Goal: Task Accomplishment & Management: Complete application form

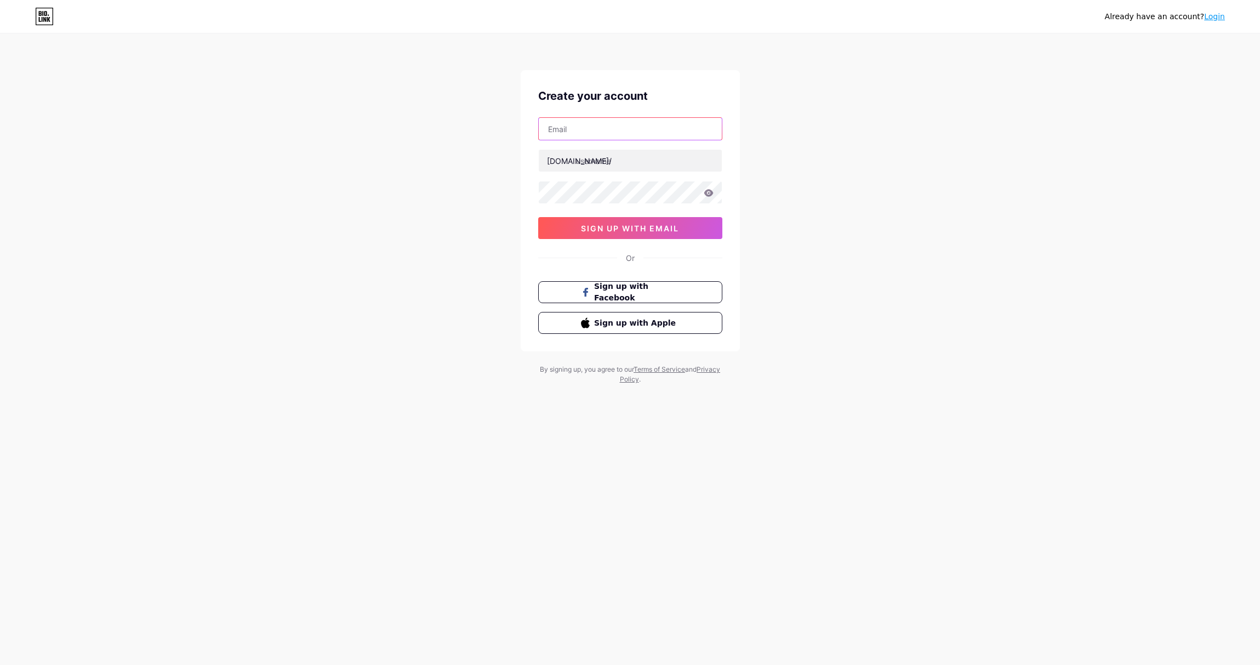
click at [578, 122] on input "text" at bounding box center [630, 129] width 183 height 22
paste input "[EMAIL_ADDRESS][DOMAIN_NAME]"
drag, startPoint x: 557, startPoint y: 130, endPoint x: 503, endPoint y: 125, distance: 54.4
click at [499, 127] on div "Already have an account? Login Create your account [EMAIL_ADDRESS][DOMAIN_NAME]…" at bounding box center [630, 209] width 1260 height 419
drag, startPoint x: 684, startPoint y: 129, endPoint x: 476, endPoint y: 125, distance: 208.3
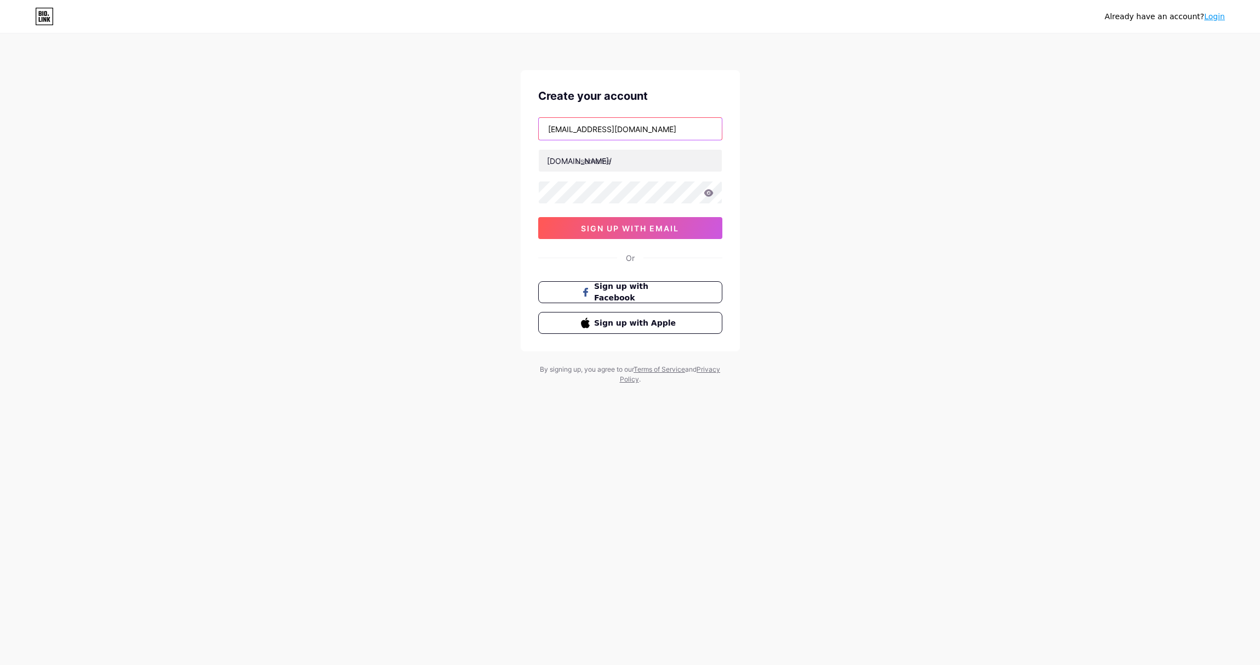
click at [474, 125] on div "Already have an account? Login Create your account [EMAIL_ADDRESS][DOMAIN_NAME]…" at bounding box center [630, 209] width 1260 height 419
type input "[EMAIL_ADDRESS][DOMAIN_NAME]"
click at [598, 167] on input "text" at bounding box center [630, 161] width 183 height 22
type input "ezbaccaratgame"
click at [624, 229] on span "sign up with email" at bounding box center [630, 228] width 98 height 9
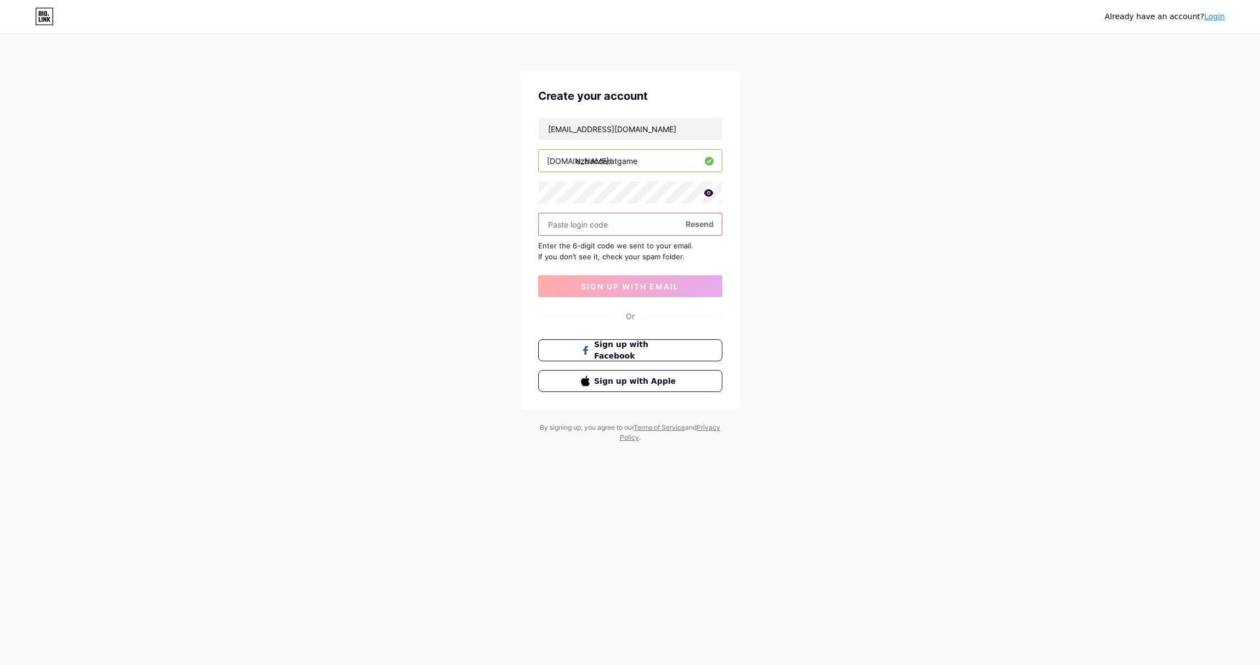
paste input "625400"
type input "625400"
click at [619, 286] on span "sign up with email" at bounding box center [630, 286] width 98 height 9
drag, startPoint x: 389, startPoint y: 267, endPoint x: 428, endPoint y: 262, distance: 39.3
click at [390, 269] on div "Already have an account? Login Create your account [EMAIL_ADDRESS][DOMAIN_NAME]…" at bounding box center [630, 238] width 1260 height 477
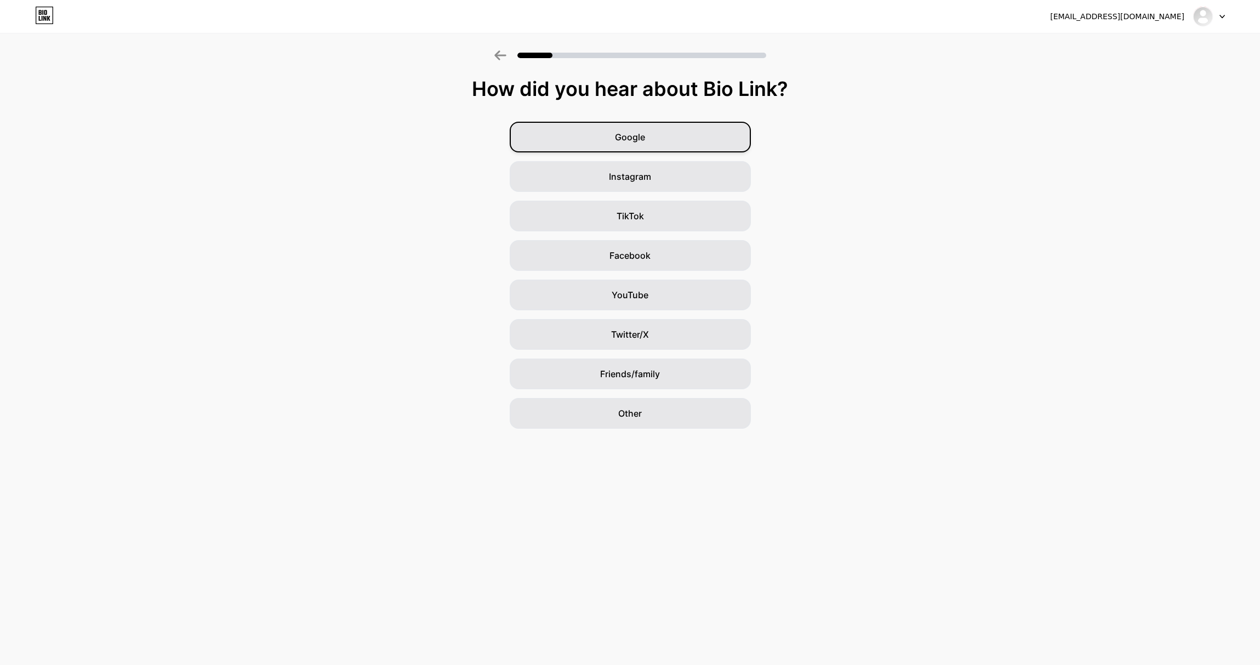
click at [635, 129] on div "Google" at bounding box center [630, 137] width 241 height 31
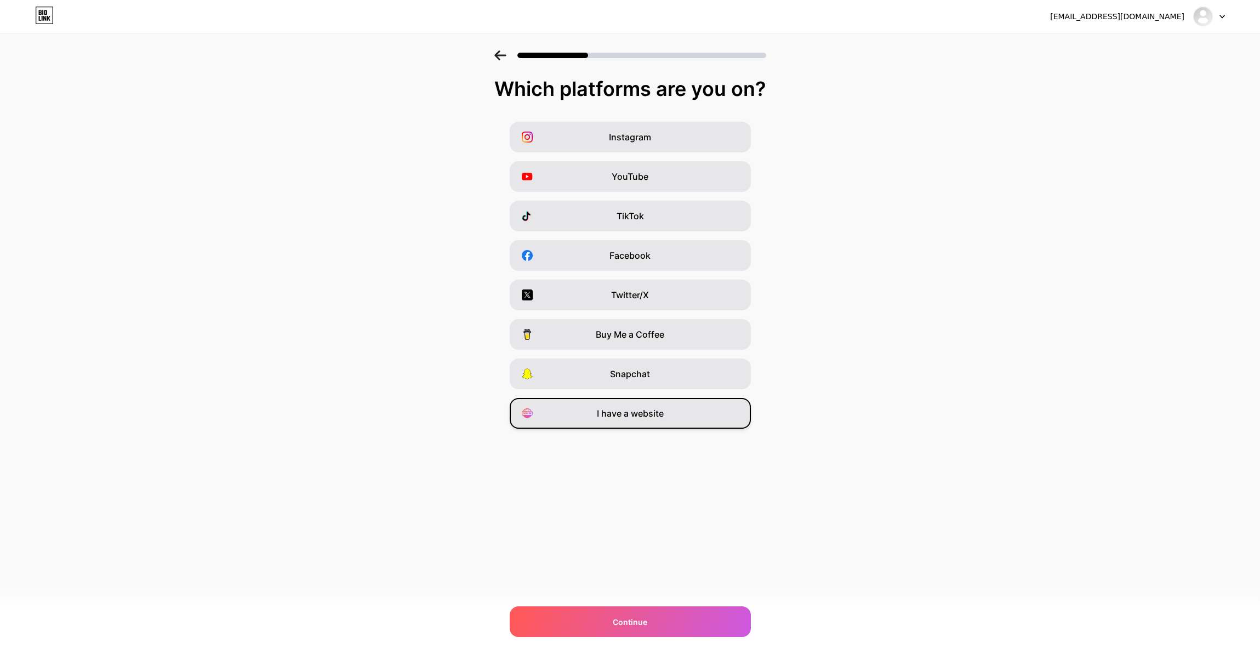
drag, startPoint x: 644, startPoint y: 417, endPoint x: 649, endPoint y: 492, distance: 75.2
click at [644, 417] on span "I have a website" at bounding box center [630, 413] width 67 height 13
click at [634, 627] on div "Continue" at bounding box center [630, 621] width 241 height 31
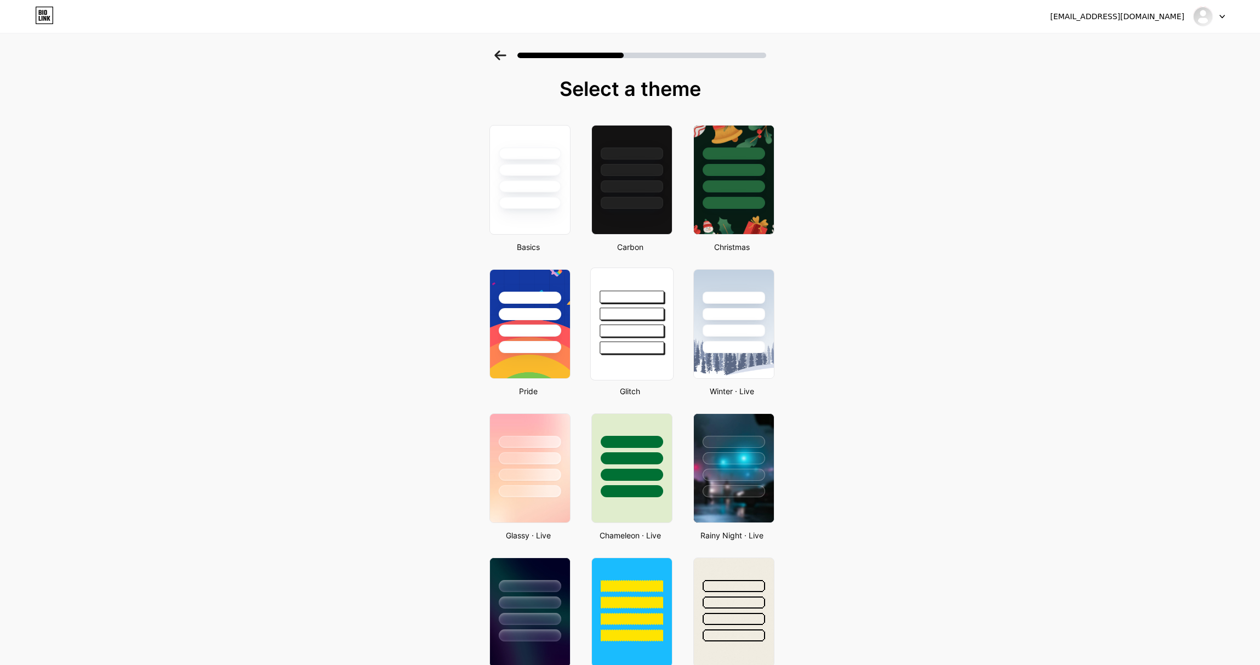
click at [644, 321] on div at bounding box center [631, 311] width 82 height 86
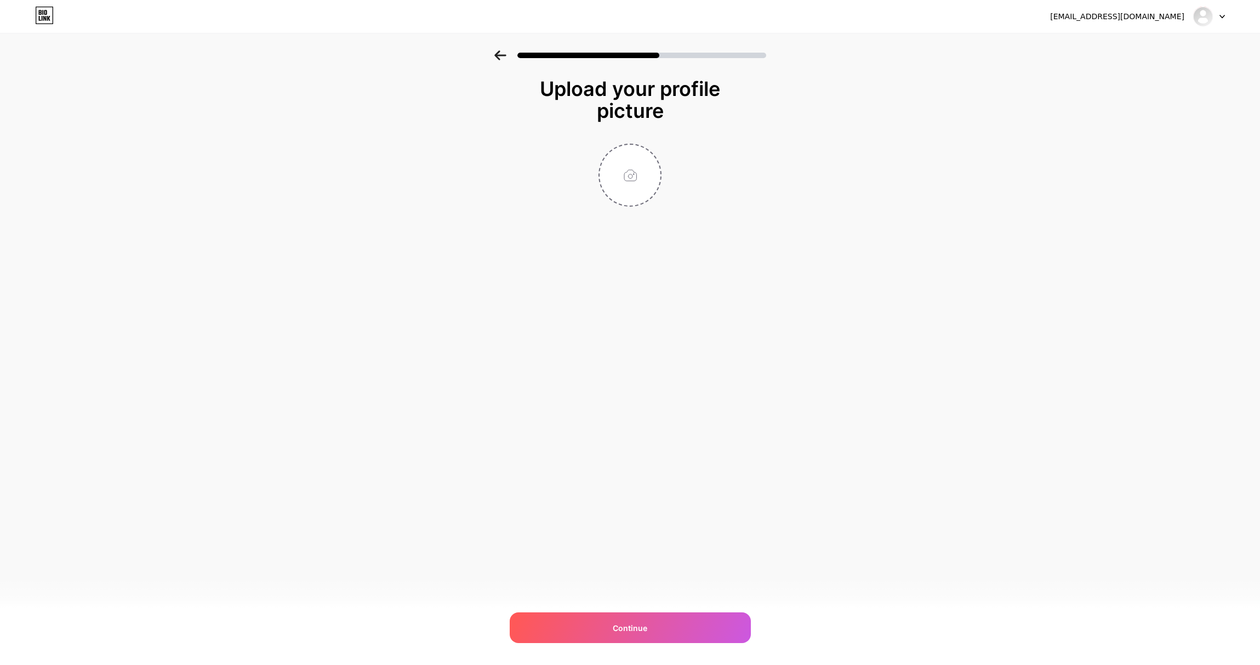
type input "C:\fakepath\images324.jpeg"
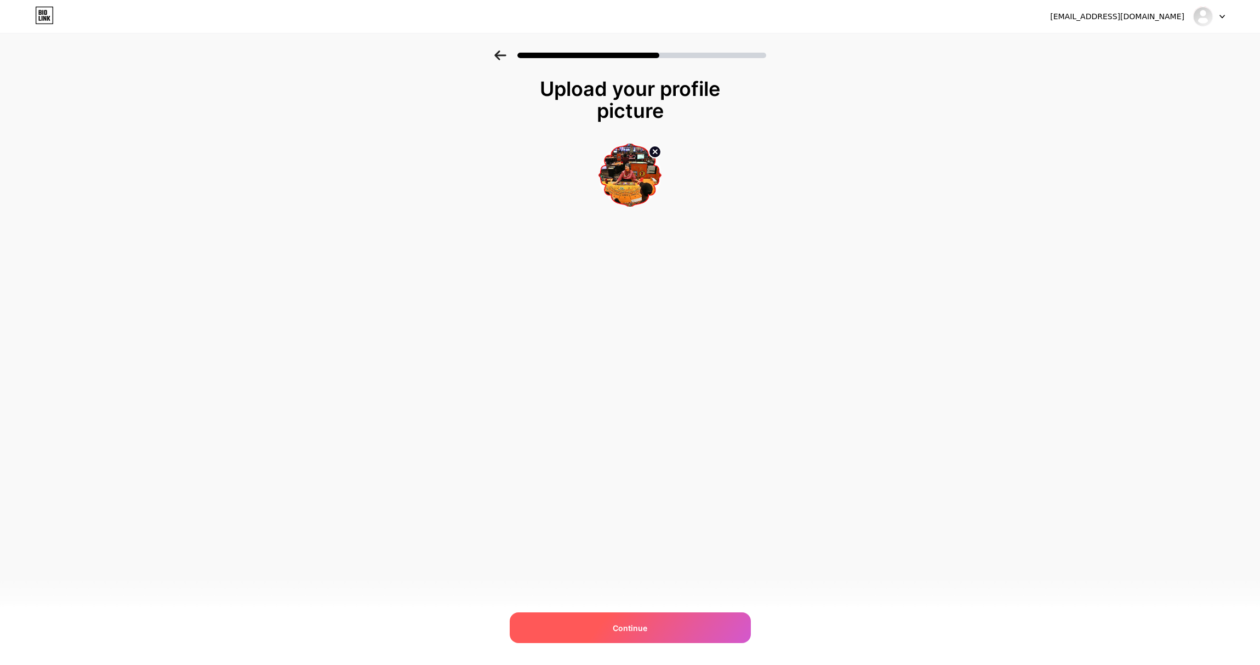
click at [630, 629] on span "Continue" at bounding box center [630, 628] width 35 height 12
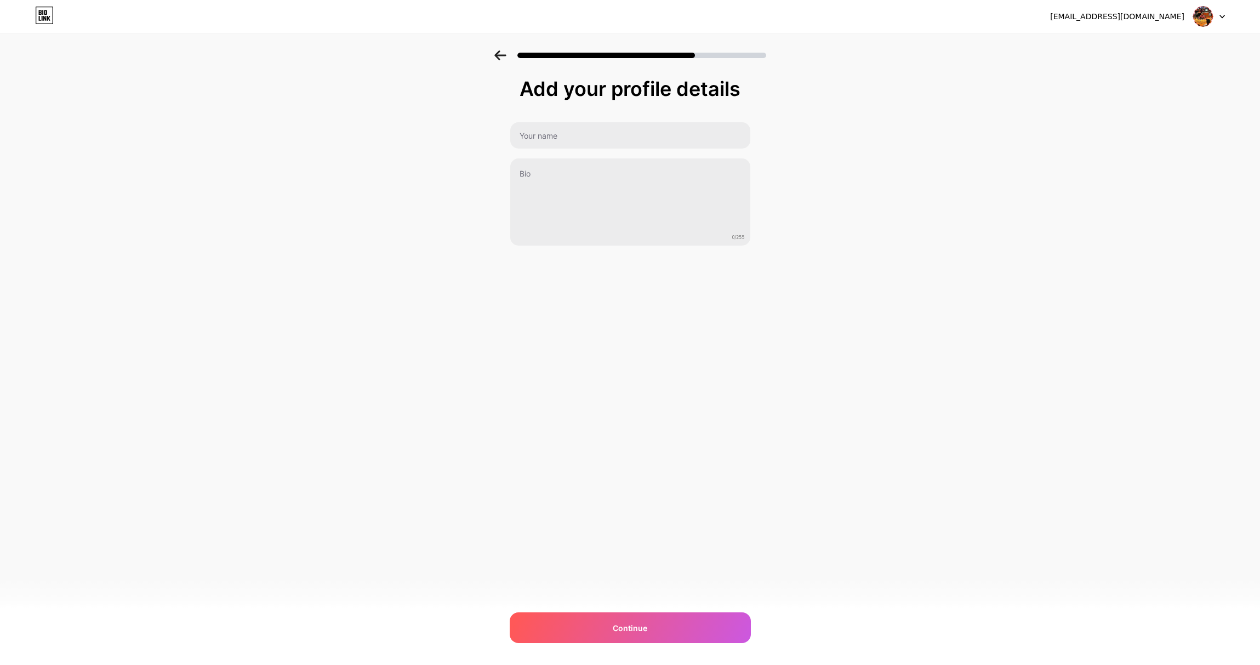
click at [563, 152] on div "0/255" at bounding box center [630, 184] width 241 height 124
click at [567, 138] on input "text" at bounding box center [630, 135] width 242 height 26
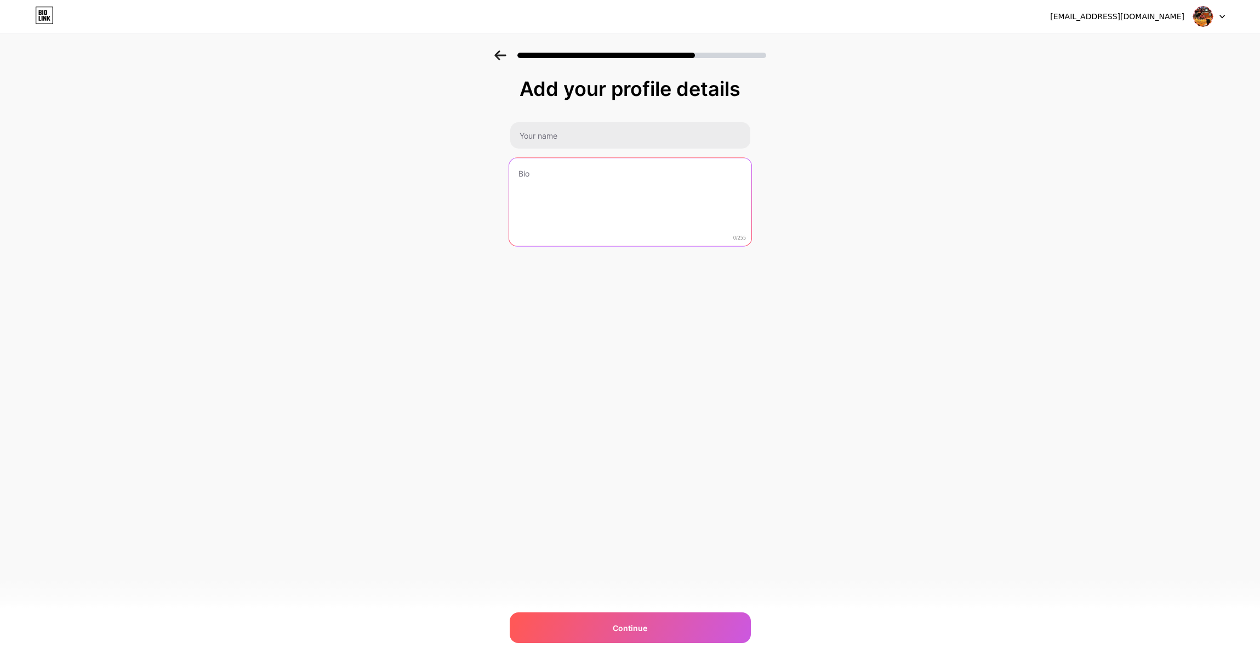
click at [557, 179] on textarea at bounding box center [630, 202] width 242 height 89
click at [556, 181] on textarea at bounding box center [630, 202] width 242 height 89
paste textarea "EZ Baccarat Online Casino Game"
type textarea "EZ Baccarat Online Casino Game"
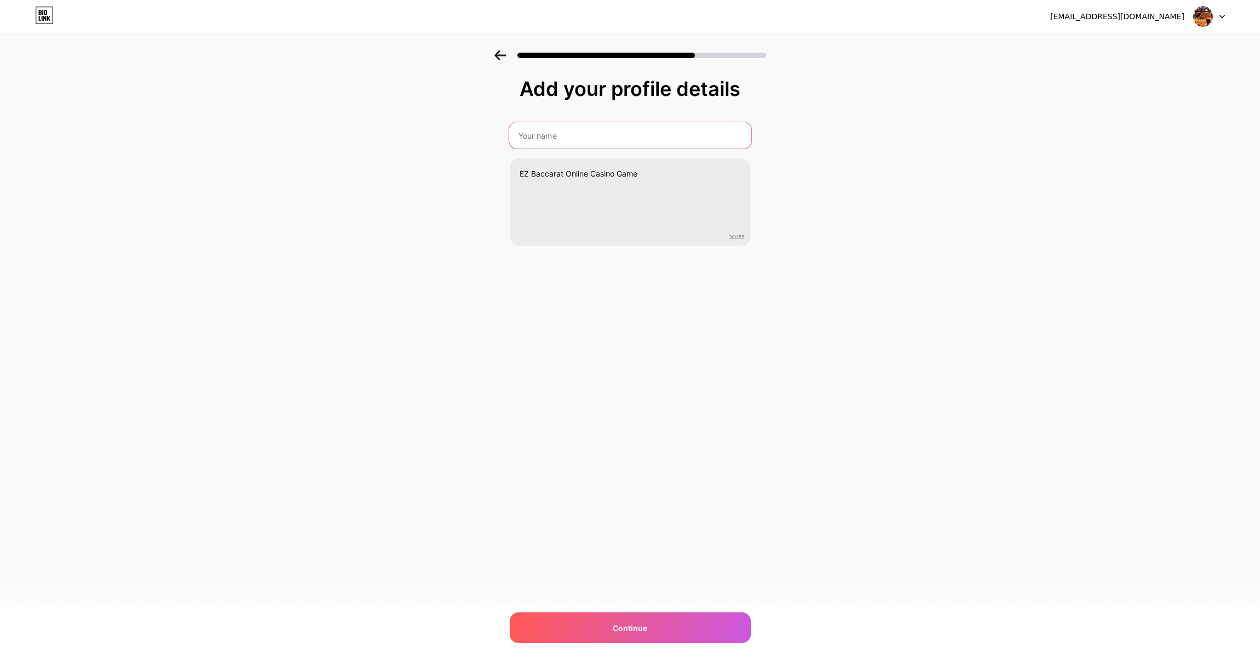
click at [568, 137] on input "text" at bounding box center [630, 135] width 242 height 26
click at [560, 138] on input "text" at bounding box center [630, 135] width 242 height 26
paste input "EZ Baccarat Online Casino Game"
drag, startPoint x: 563, startPoint y: 135, endPoint x: 763, endPoint y: 140, distance: 200.1
click at [803, 145] on div "Add your profile details EZ Baccarat Online Casino Game EZ Baccarat Online Casi…" at bounding box center [630, 175] width 1260 height 250
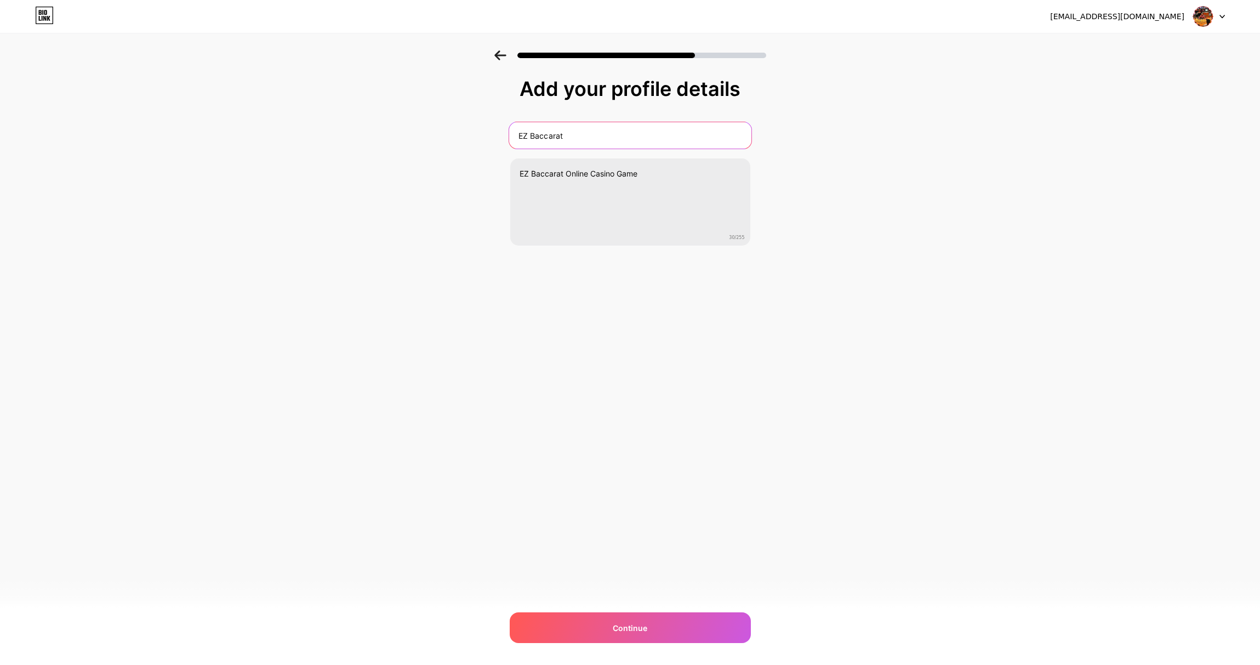
type input "EZ Baccarat"
click at [622, 309] on div "[EMAIL_ADDRESS][DOMAIN_NAME] Logout Link Copied Add your profile details EZ Bac…" at bounding box center [630, 332] width 1260 height 665
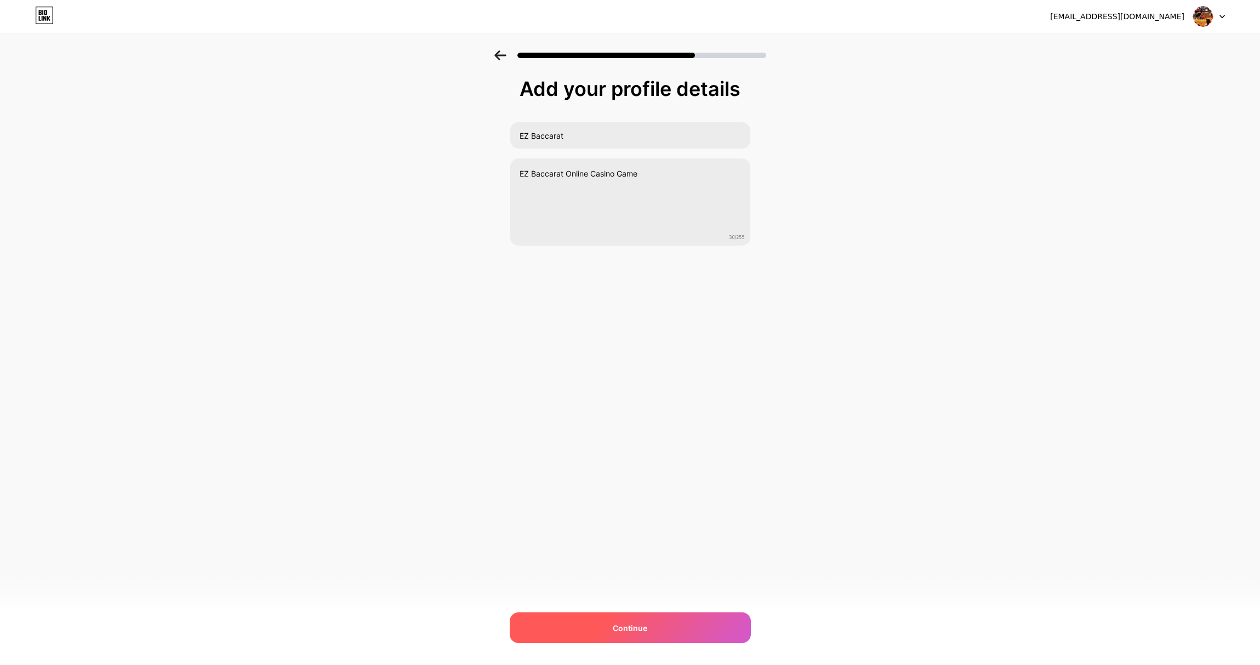
click at [641, 627] on span "Continue" at bounding box center [630, 628] width 35 height 12
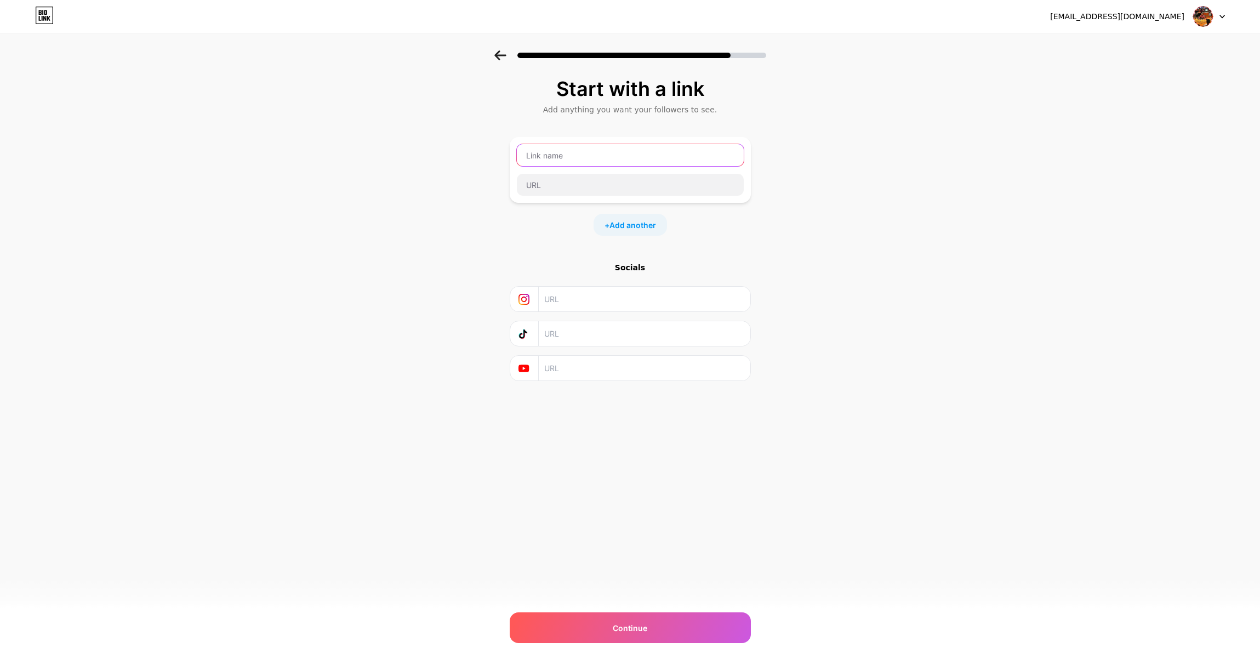
click at [563, 162] on input "text" at bounding box center [630, 155] width 227 height 22
click at [543, 153] on input "PLAy ONLINE" at bounding box center [630, 155] width 227 height 22
type input "PLAY ONLINE"
drag, startPoint x: 569, startPoint y: 184, endPoint x: 594, endPoint y: 182, distance: 24.8
click at [570, 185] on input "text" at bounding box center [630, 185] width 227 height 22
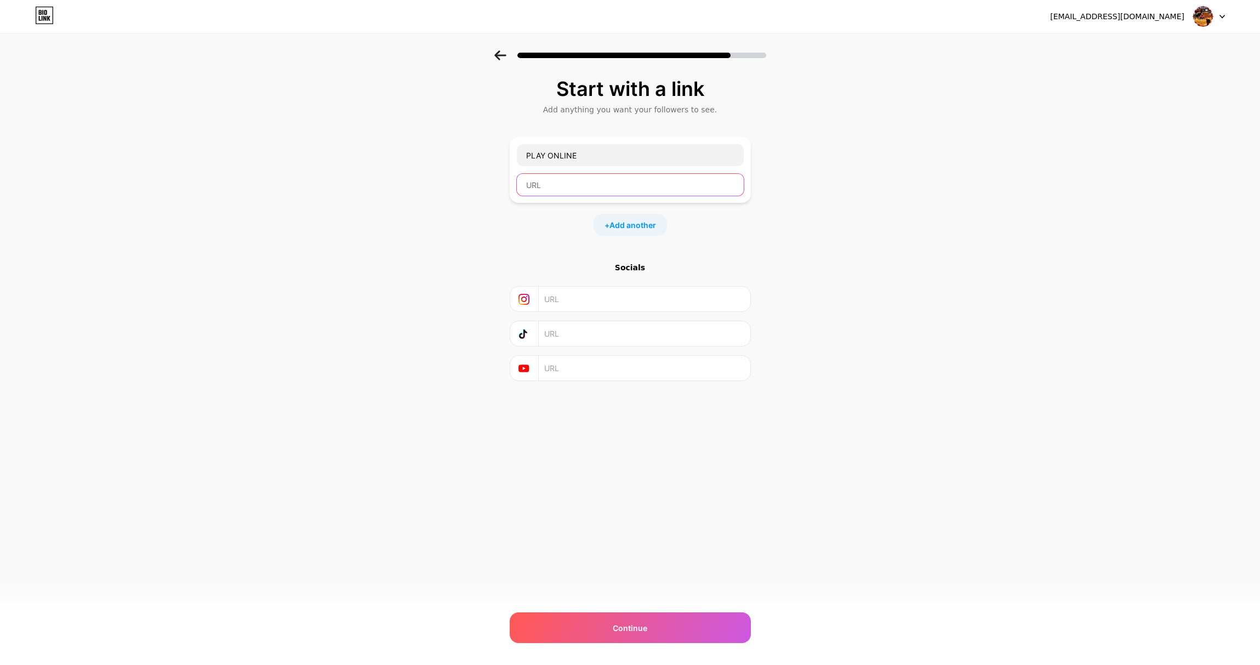
paste input "[URL][DOMAIN_NAME]"
type input "[URL][DOMAIN_NAME]"
click at [629, 230] on span "Add another" at bounding box center [632, 225] width 47 height 12
click at [647, 303] on span "Add another" at bounding box center [632, 302] width 47 height 12
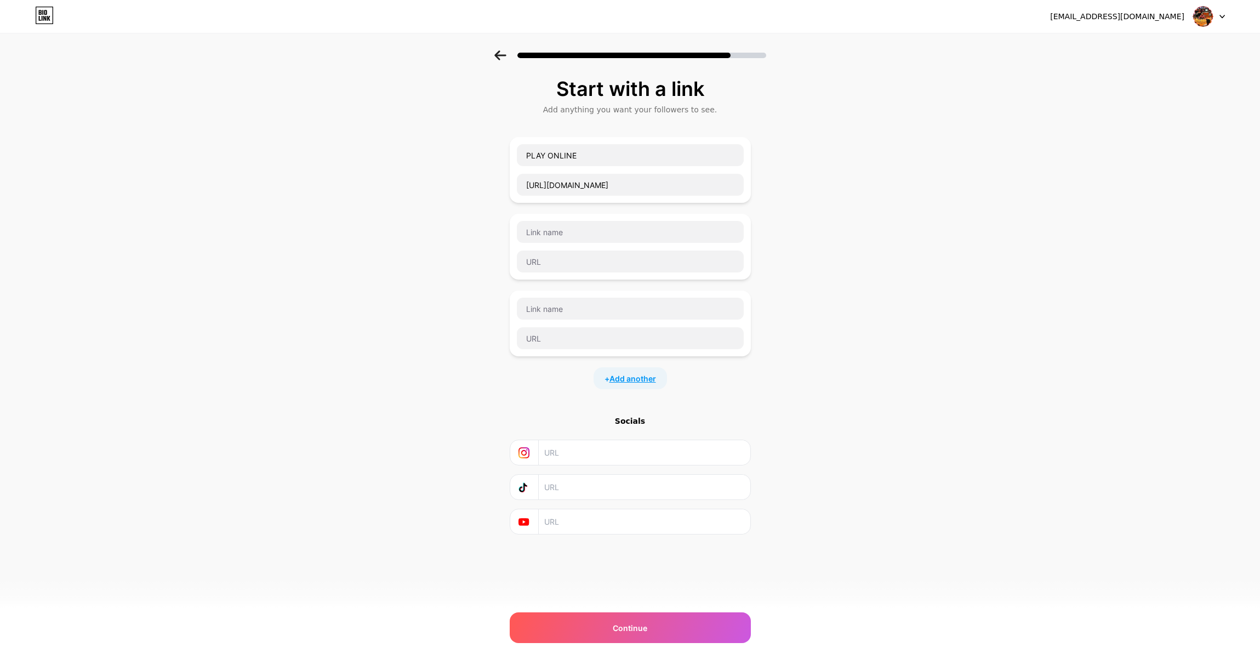
click at [634, 378] on span "Add another" at bounding box center [632, 379] width 47 height 12
drag, startPoint x: 565, startPoint y: 232, endPoint x: 580, endPoint y: 238, distance: 16.2
click at [565, 232] on input "text" at bounding box center [630, 232] width 227 height 22
paste input "Dragon 7 Side Bet"
drag, startPoint x: 527, startPoint y: 231, endPoint x: 537, endPoint y: 236, distance: 11.5
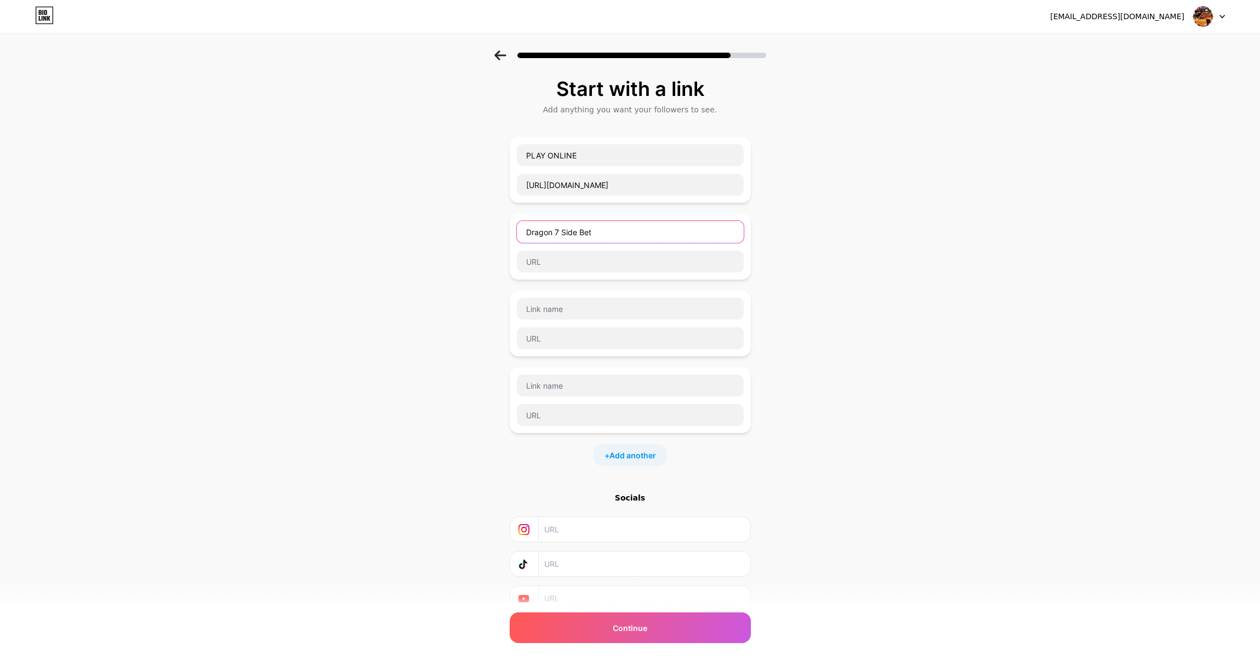
click at [527, 231] on input "Dragon 7 Side Bet" at bounding box center [630, 232] width 227 height 22
type input "PLAY: Dragon 7 Side Bet"
drag, startPoint x: 695, startPoint y: 185, endPoint x: 511, endPoint y: 243, distance: 192.9
click at [480, 190] on div "Start with a link Add anything you want your followers to see. PLAY ONLINE [URL…" at bounding box center [630, 357] width 1260 height 615
click at [543, 262] on input "text" at bounding box center [630, 261] width 227 height 22
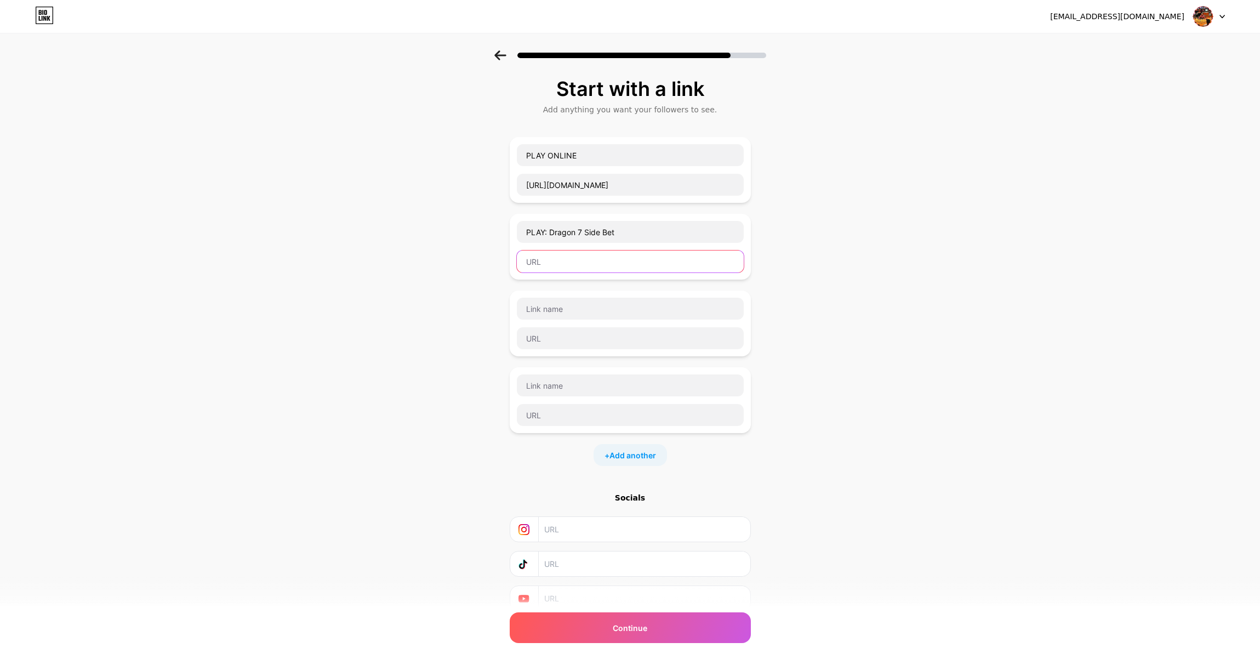
paste input "Dragon 7 Side Bet"
drag, startPoint x: 572, startPoint y: 184, endPoint x: 564, endPoint y: 225, distance: 41.9
click at [498, 184] on div "Start with a link Add anything you want your followers to see. PLAY ONLINE [URL…" at bounding box center [630, 357] width 1260 height 615
click at [578, 265] on input "Dragon 7 Side Bet1" at bounding box center [630, 261] width 227 height 22
paste input "[URL][DOMAIN_NAME]"
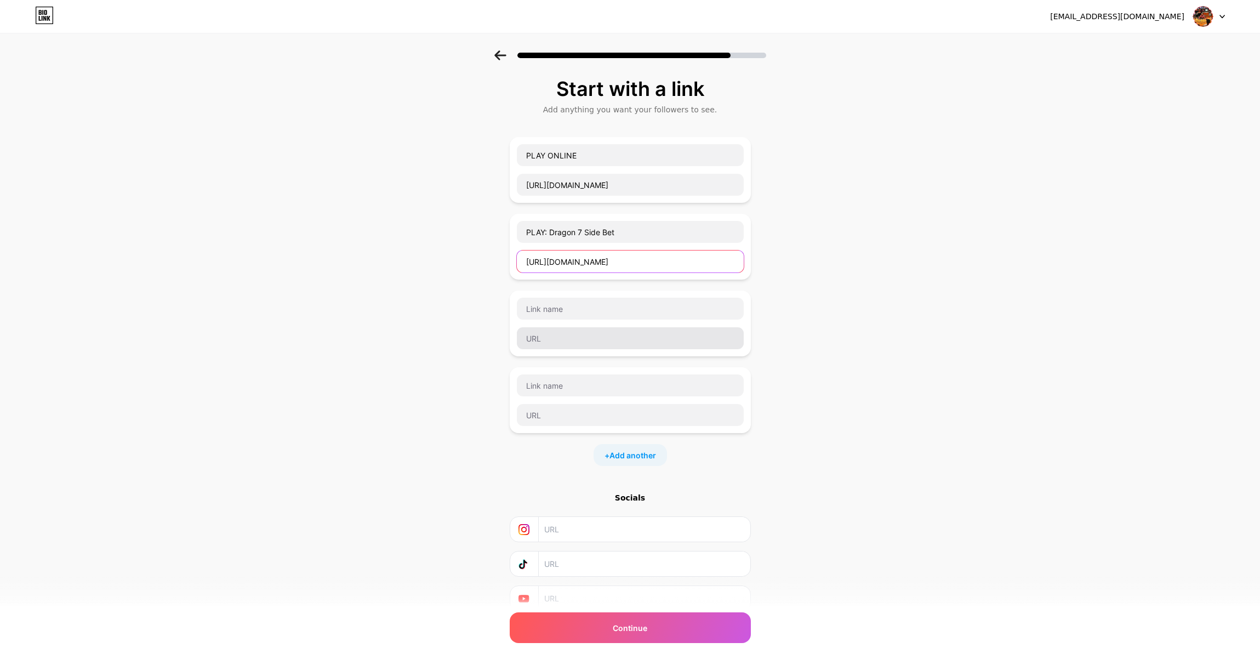
type input "[URL][DOMAIN_NAME]"
click at [553, 339] on input "text" at bounding box center [630, 338] width 227 height 22
paste input "[URL][DOMAIN_NAME]"
type input "[URL][DOMAIN_NAME]"
click at [558, 422] on input "text" at bounding box center [630, 415] width 227 height 22
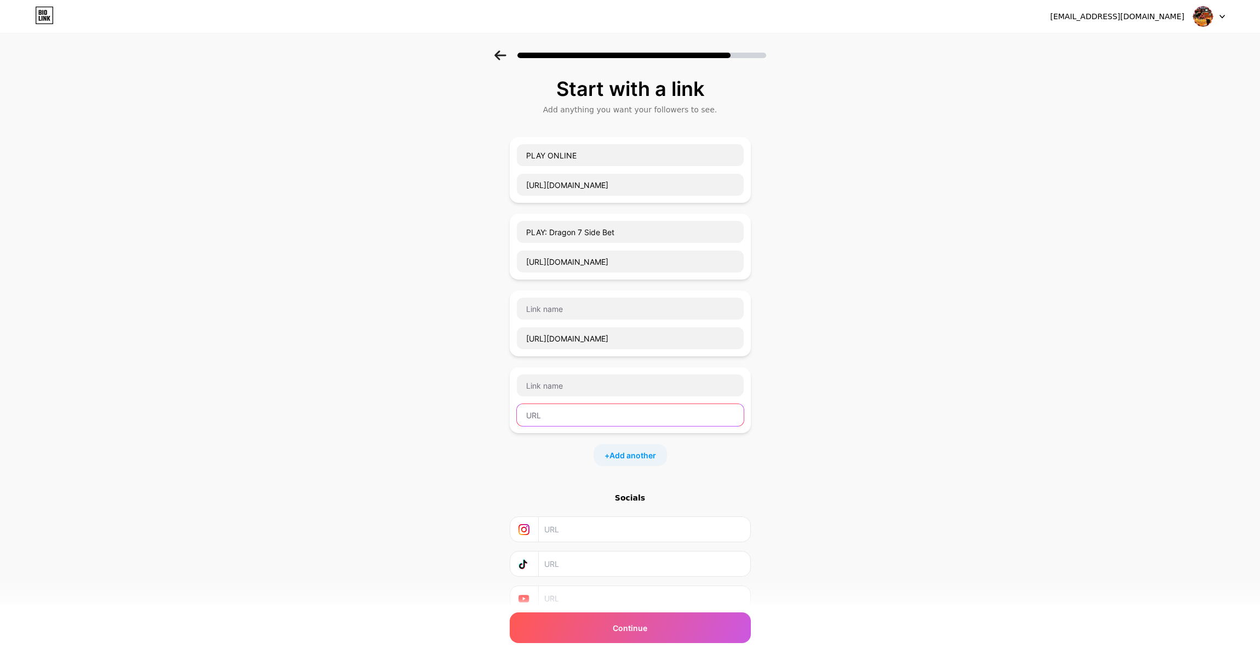
paste input "[URL][DOMAIN_NAME]"
type input "[URL][DOMAIN_NAME]"
click at [567, 387] on input "text" at bounding box center [630, 385] width 227 height 22
click at [537, 384] on input "JPIN VIP" at bounding box center [630, 385] width 227 height 22
click at [572, 395] on input "JOIN VIP" at bounding box center [630, 385] width 227 height 22
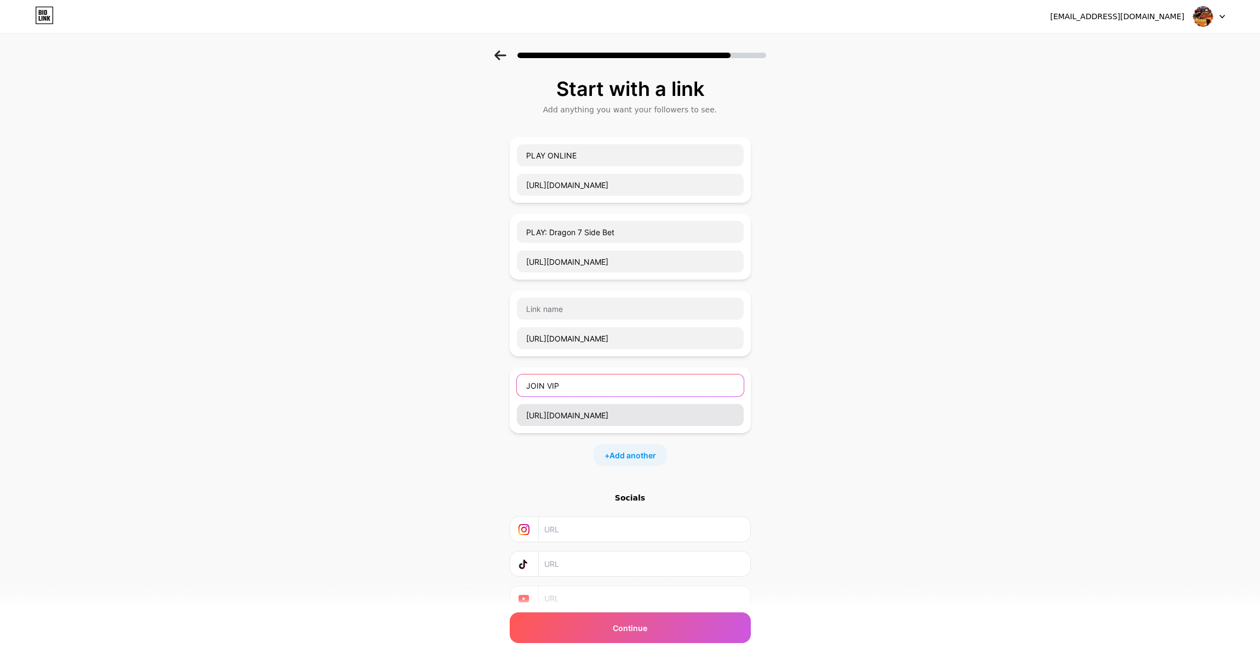
type input "JOIN VIP"
click at [638, 420] on input "[URL][DOMAIN_NAME]" at bounding box center [630, 415] width 227 height 22
click at [565, 303] on input "text" at bounding box center [630, 309] width 227 height 22
paste input "Claim Bonus"
click at [528, 312] on input "Claim Bonus" at bounding box center [630, 309] width 227 height 22
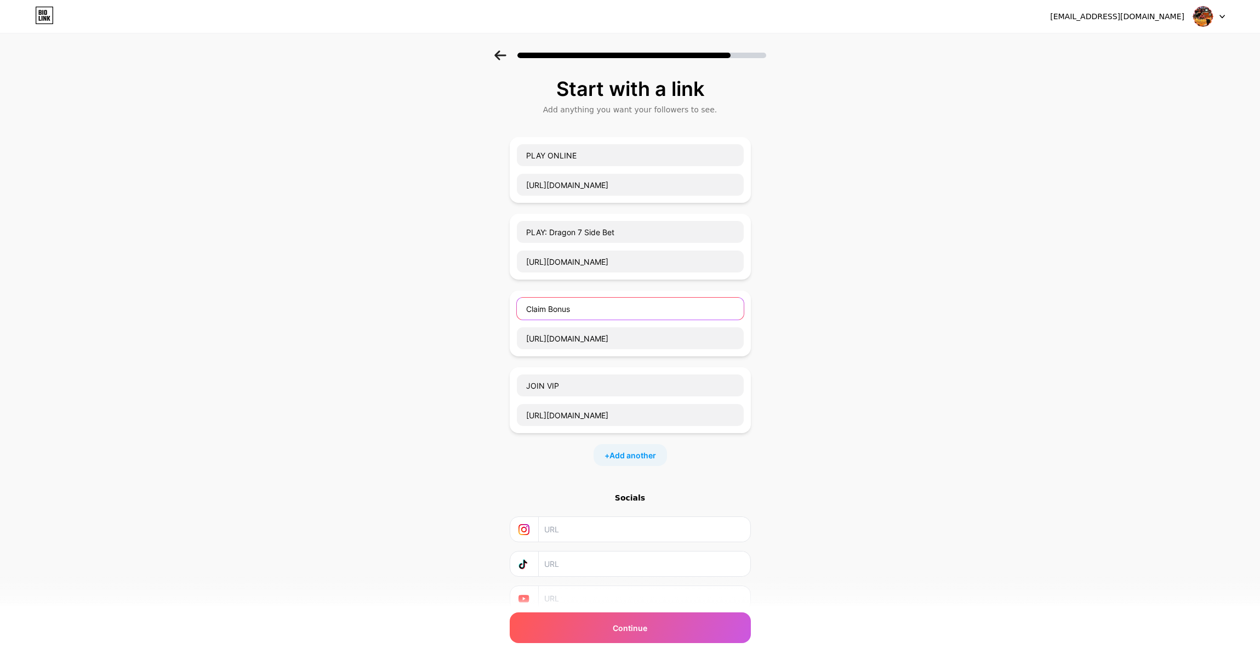
click at [545, 310] on input "Claim Bonus" at bounding box center [630, 309] width 227 height 22
type input "Claim Your Bonus"
click at [632, 455] on span "Add another" at bounding box center [632, 455] width 47 height 12
click at [543, 459] on input "text" at bounding box center [630, 462] width 227 height 22
paste input "Enter Live Table"
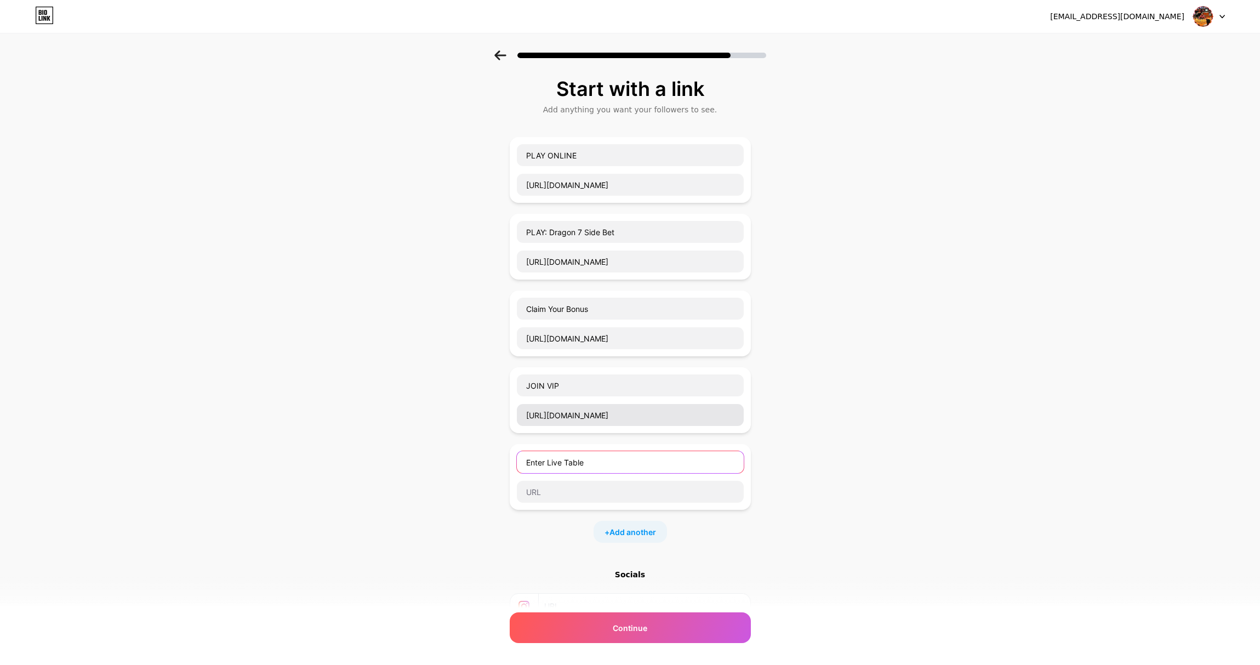
type input "Enter Live Table"
click at [677, 414] on input "[URL][DOMAIN_NAME]" at bounding box center [630, 415] width 227 height 22
click at [592, 490] on input "text" at bounding box center [630, 492] width 227 height 22
paste input "[URL][DOMAIN_NAME]"
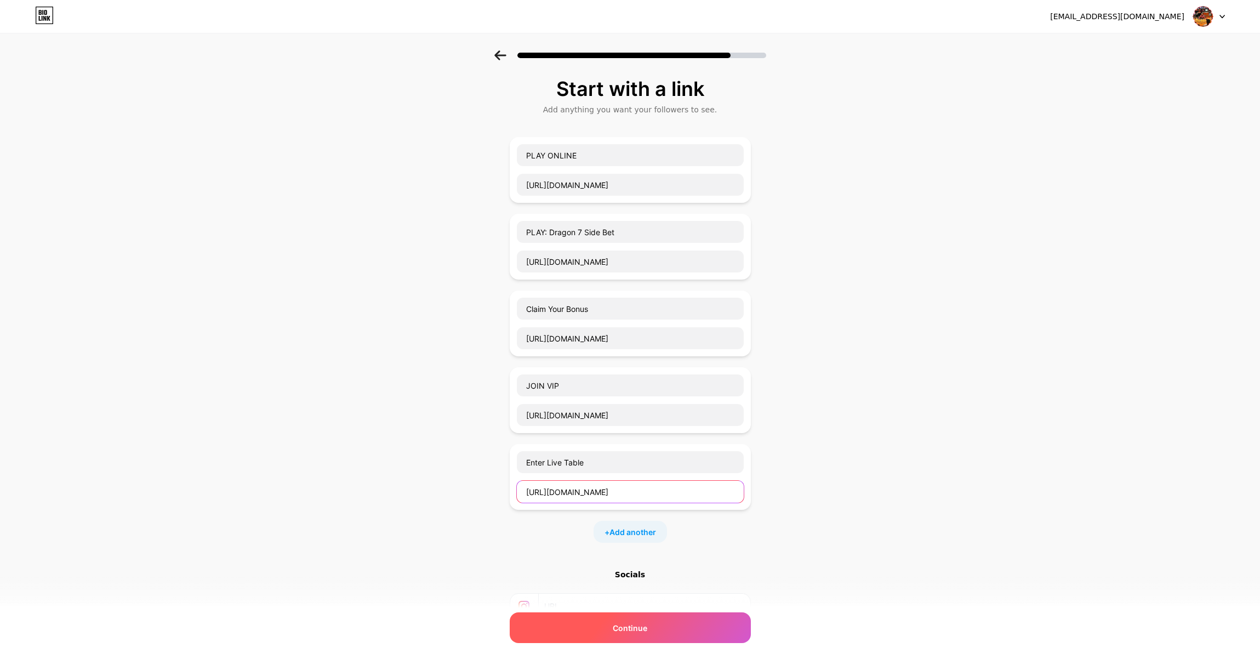
type input "[URL][DOMAIN_NAME]"
click at [624, 622] on span "Continue" at bounding box center [630, 628] width 35 height 12
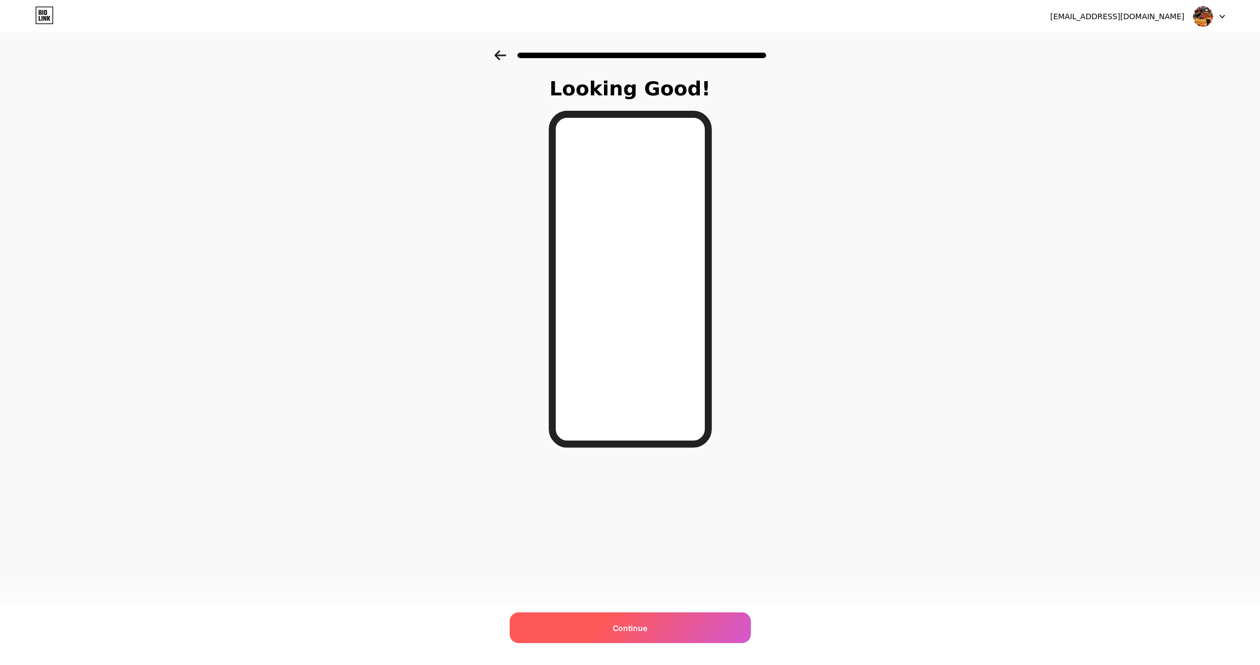
click at [615, 645] on div "[EMAIL_ADDRESS][DOMAIN_NAME] Logout Link Copied Looking Good! Continue" at bounding box center [630, 332] width 1260 height 665
click at [625, 630] on span "Continue" at bounding box center [630, 628] width 35 height 12
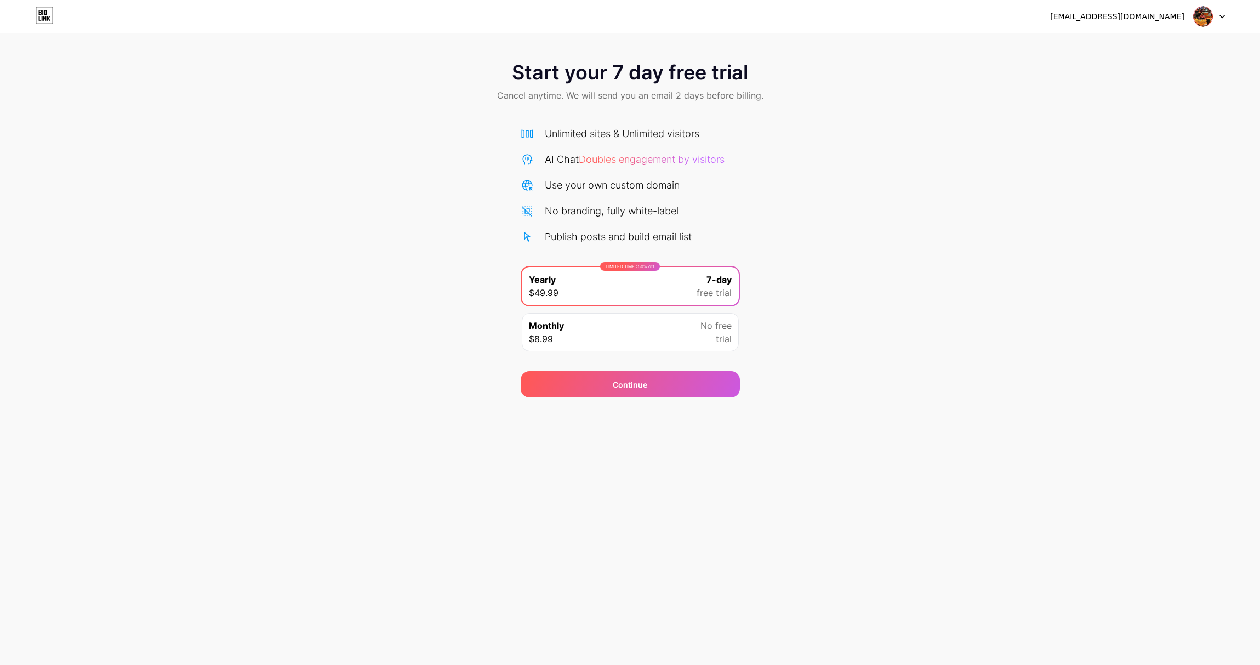
click at [665, 330] on div "Monthly $8.99 No free trial" at bounding box center [630, 332] width 217 height 38
click at [647, 383] on div "Continue" at bounding box center [630, 384] width 219 height 26
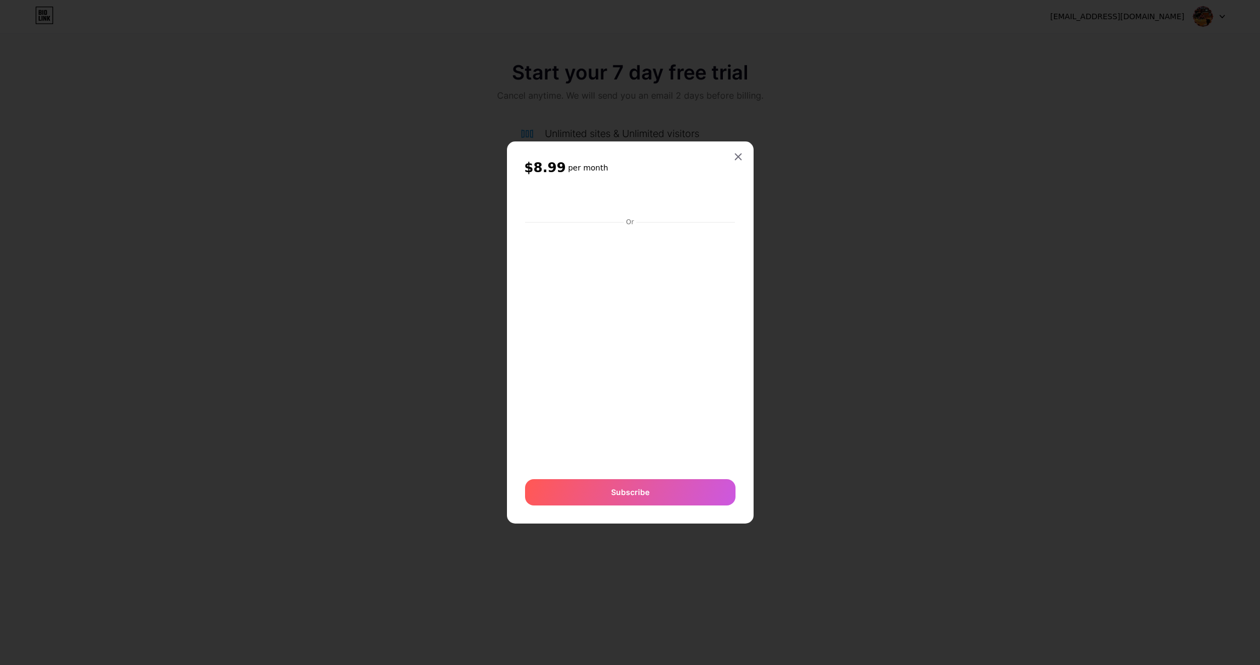
click at [322, 237] on div at bounding box center [630, 332] width 1260 height 665
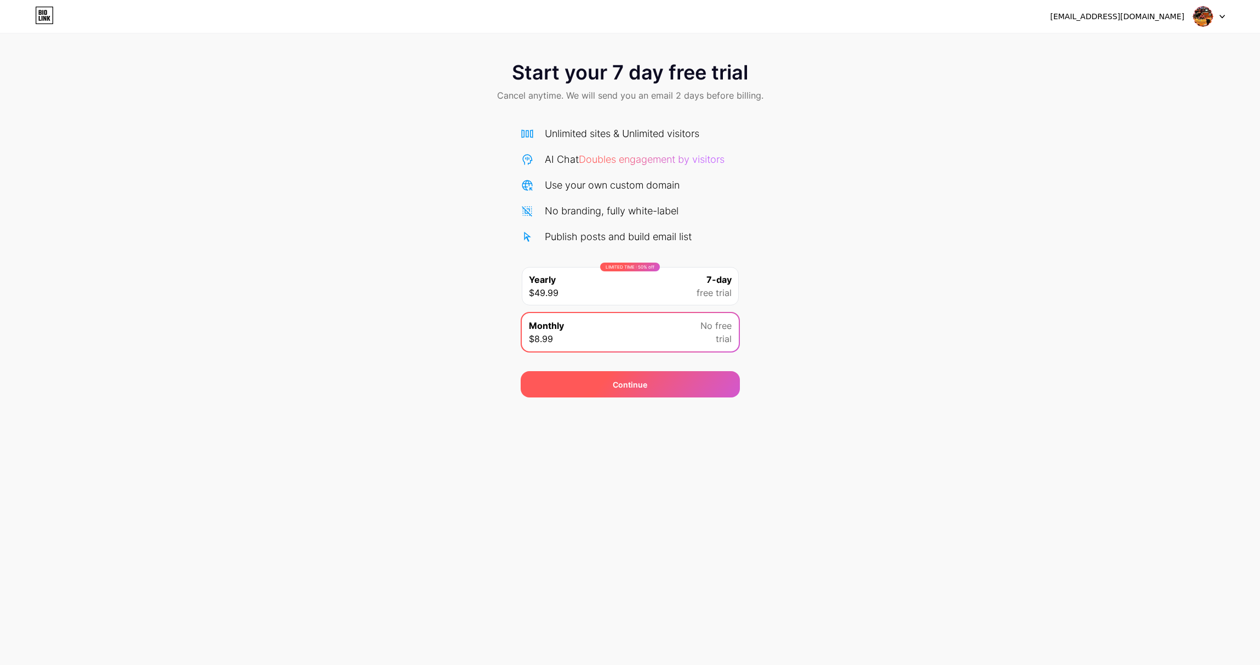
click at [636, 385] on div "Continue" at bounding box center [630, 385] width 35 height 12
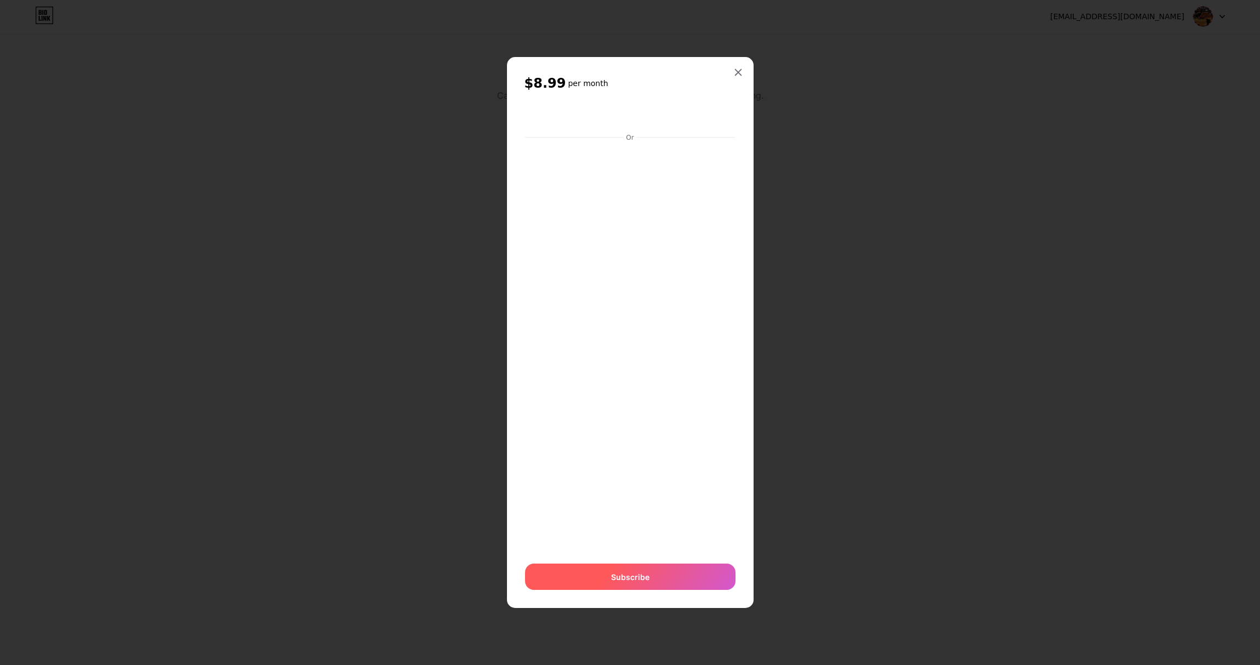
click at [630, 576] on span "Subscribe" at bounding box center [630, 577] width 38 height 12
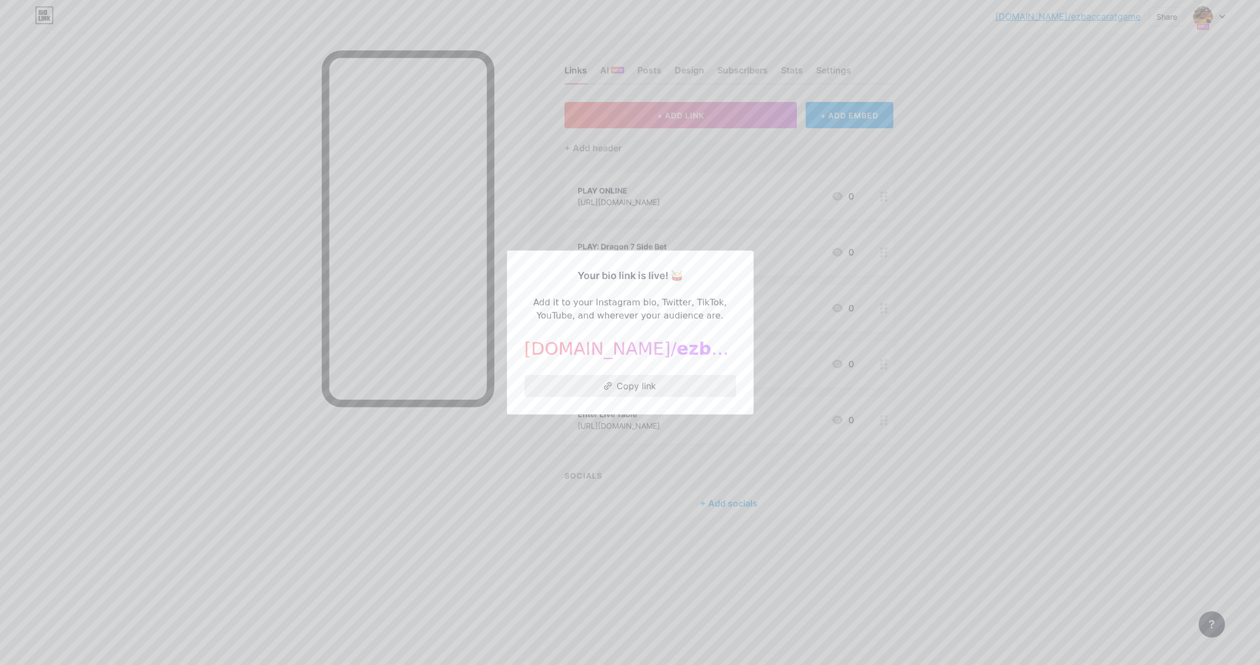
click at [646, 388] on button "Copy link" at bounding box center [630, 386] width 212 height 22
click at [822, 229] on div at bounding box center [630, 332] width 1260 height 665
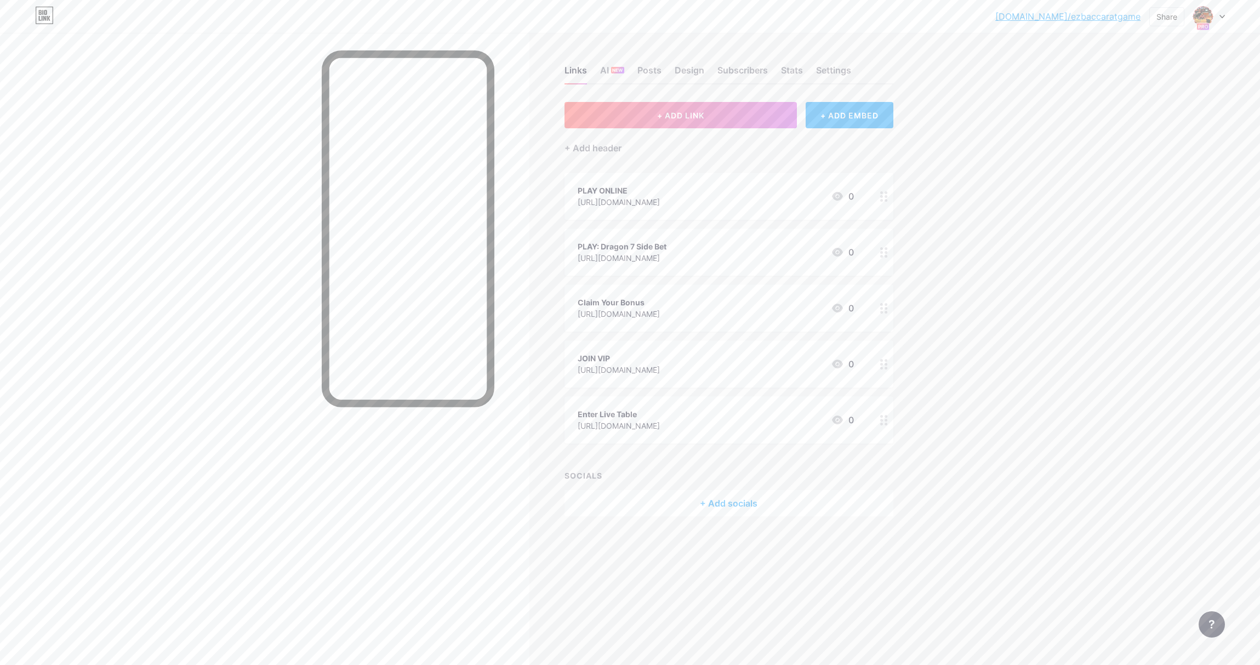
drag, startPoint x: 985, startPoint y: 162, endPoint x: 982, endPoint y: 171, distance: 9.4
click at [985, 162] on div "[DOMAIN_NAME]/ezbacc... [DOMAIN_NAME]/ezbaccaratgame Share Switch accounts EZ B…" at bounding box center [630, 332] width 1260 height 665
click at [1218, 17] on div at bounding box center [1209, 17] width 32 height 20
click at [1143, 127] on link "Account settings" at bounding box center [1156, 125] width 136 height 30
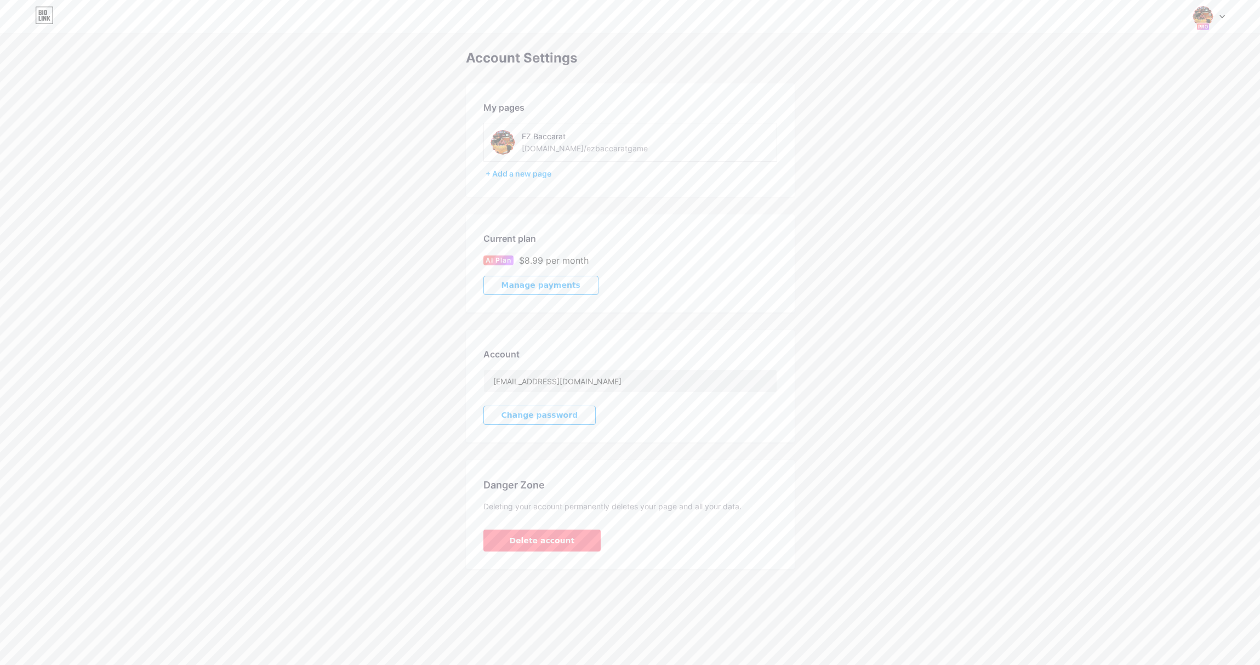
click at [536, 284] on span "Manage payments" at bounding box center [540, 285] width 79 height 9
click at [1218, 13] on div at bounding box center [1209, 17] width 32 height 20
click at [945, 76] on div "Account Settings My pages EZ Baccarat [DOMAIN_NAME]/ezbaccaratgame + Add a new …" at bounding box center [630, 309] width 1260 height 518
click at [1031, 66] on div "Account Settings My pages EZ Baccarat [DOMAIN_NAME]/ezbaccaratgame + Add a new …" at bounding box center [630, 309] width 1260 height 518
click at [1205, 26] on rect at bounding box center [1202, 26] width 13 height 7
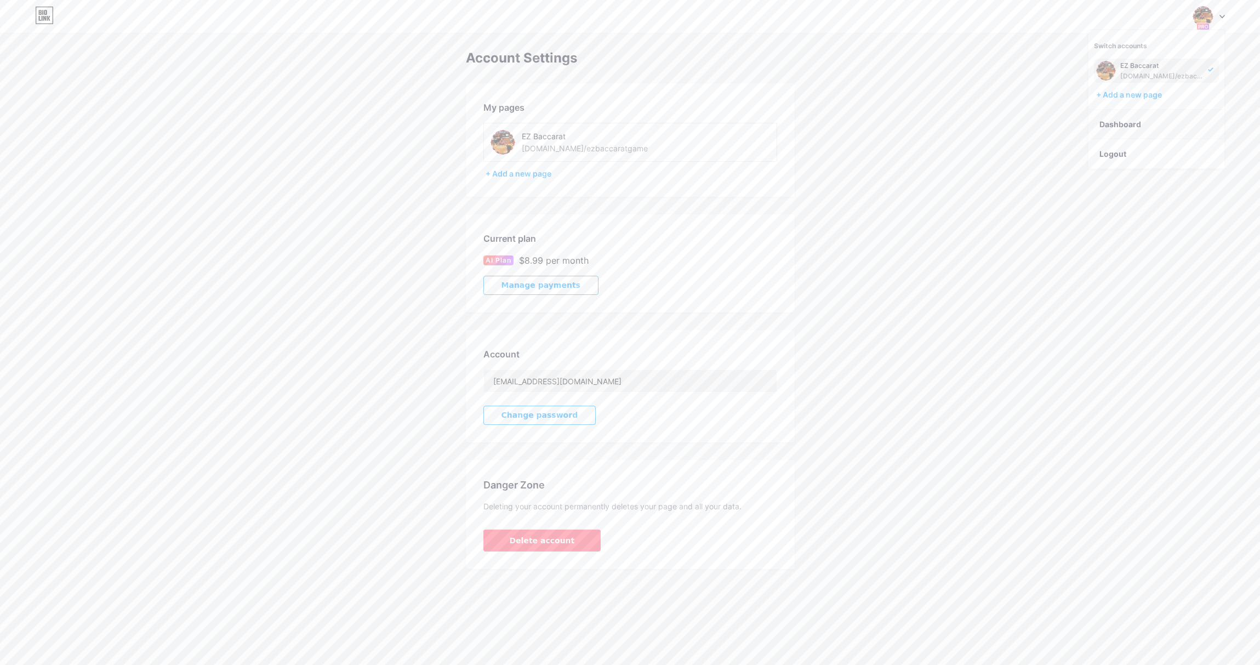
click at [1139, 123] on link "Dashboard" at bounding box center [1156, 125] width 136 height 30
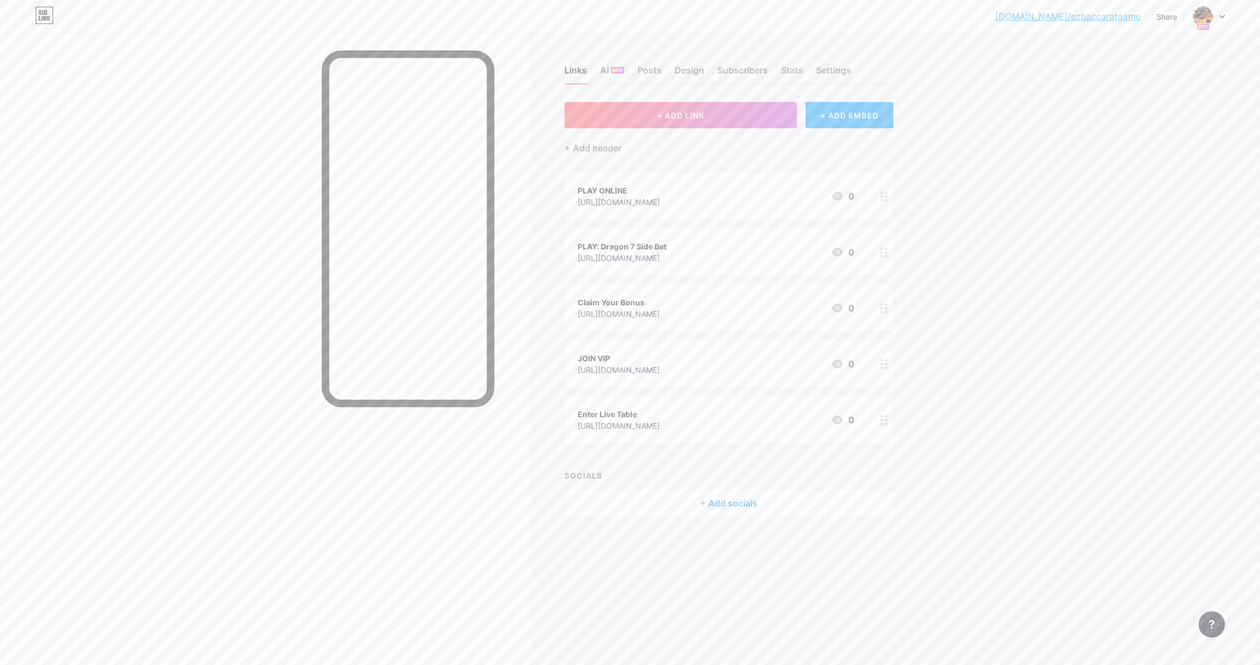
click at [1213, 623] on icon at bounding box center [1211, 624] width 5 height 9
click at [1148, 578] on span "Chat with us" at bounding box center [1143, 579] width 52 height 13
click at [1150, 579] on span "Chat with us" at bounding box center [1143, 579] width 52 height 13
click at [835, 73] on div "Settings" at bounding box center [833, 74] width 35 height 20
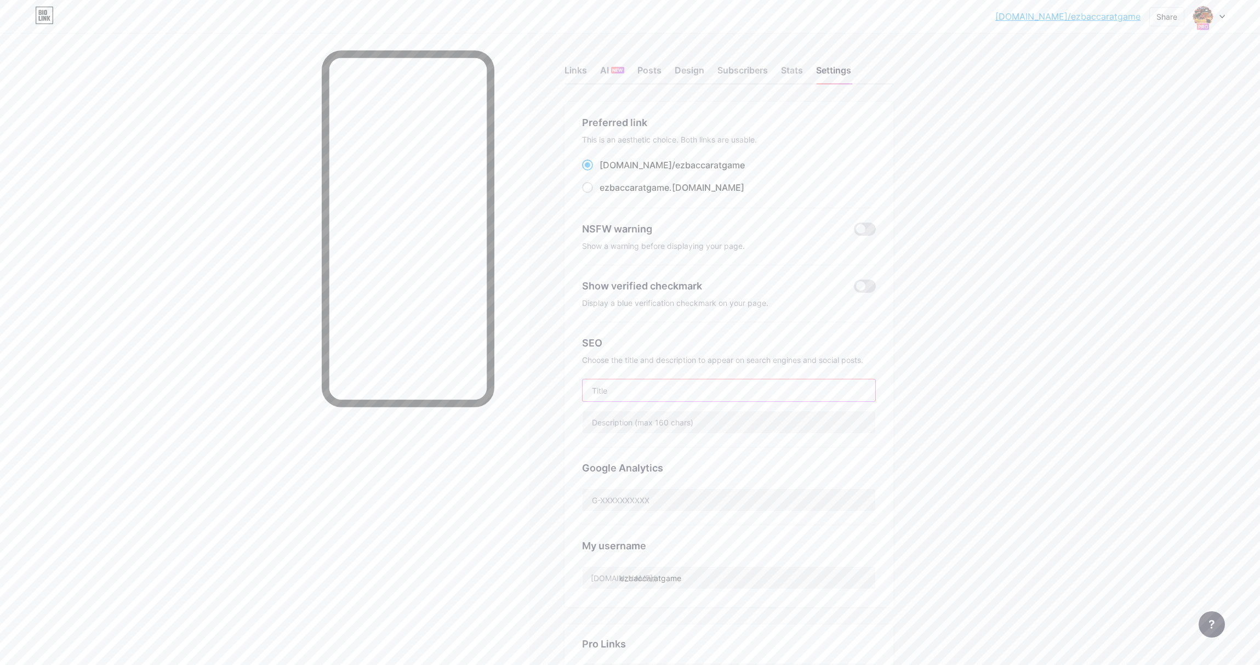
click at [623, 389] on input "text" at bounding box center [729, 390] width 293 height 22
paste input "EZ Baccarat Online Casino Game"
type input "EZ Baccarat Online Casino Game"
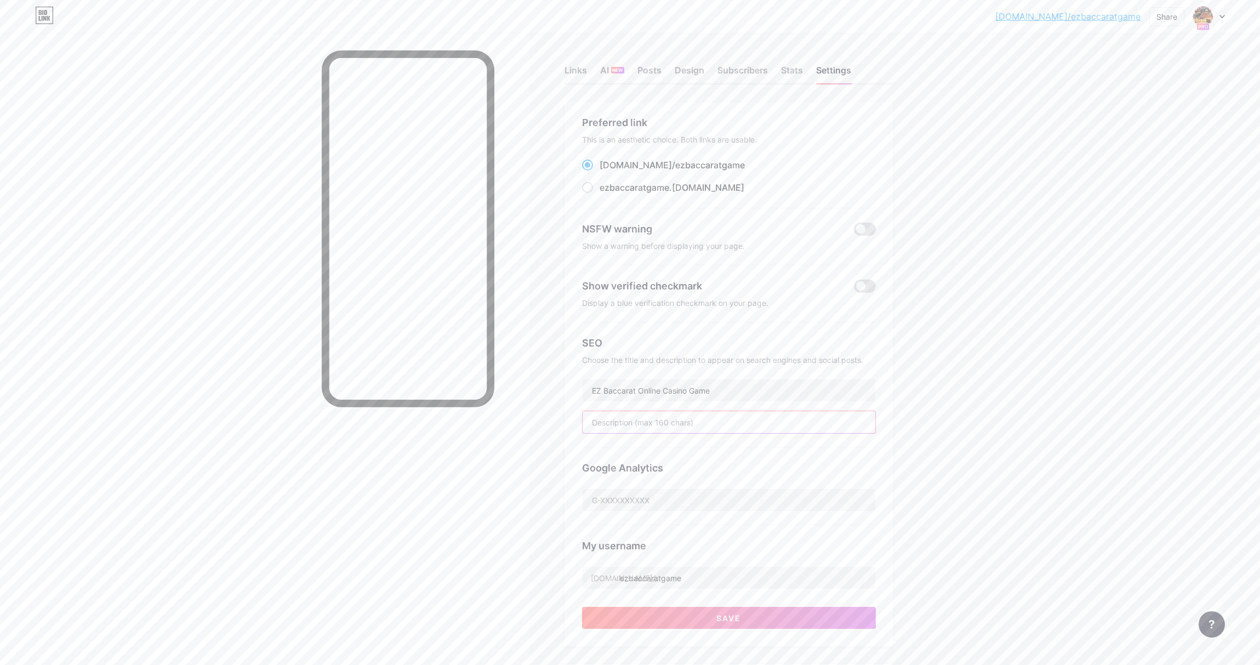
click at [638, 426] on input "text" at bounding box center [729, 422] width 293 height 22
paste input "EZ Baccarat Online Casino Game"
click at [703, 420] on input "Play now: EZ Baccarat Online Casino Game" at bounding box center [729, 422] width 293 height 22
type input "Play now: EZ Baccarat Online Game"
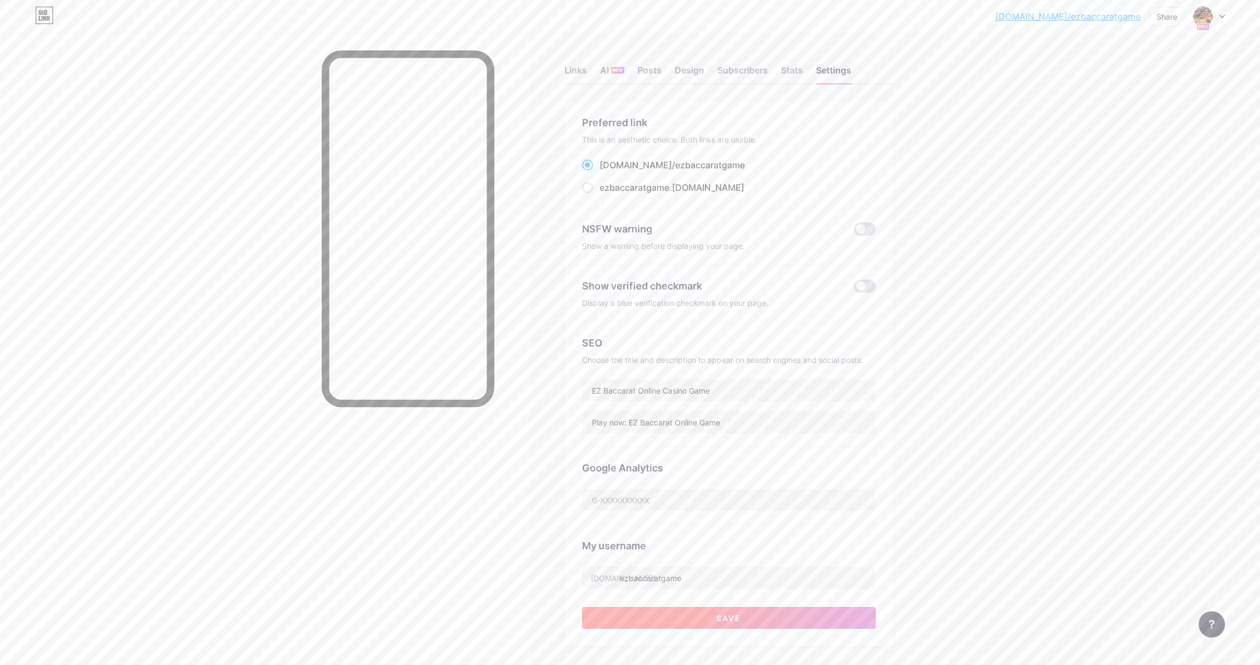
click at [732, 613] on span "Save" at bounding box center [728, 617] width 25 height 9
click at [871, 288] on span at bounding box center [865, 285] width 22 height 13
click at [854, 289] on input "checkbox" at bounding box center [854, 289] width 0 height 0
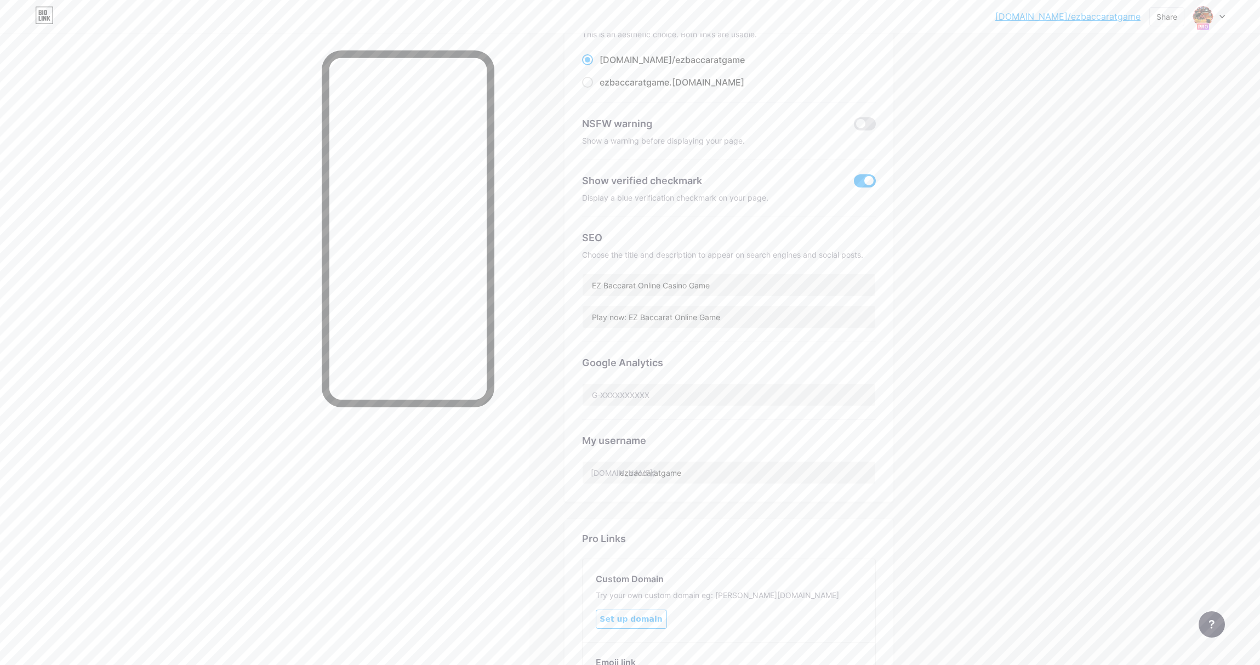
scroll to position [4, 0]
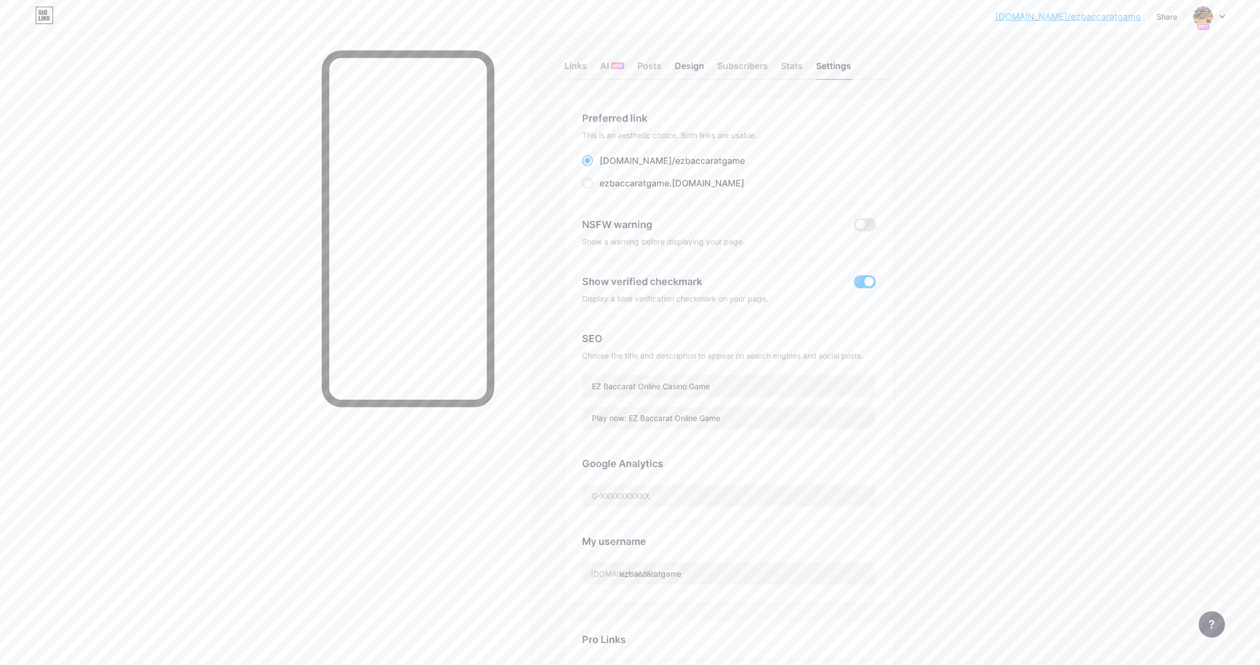
click at [698, 59] on div "Design" at bounding box center [690, 69] width 30 height 20
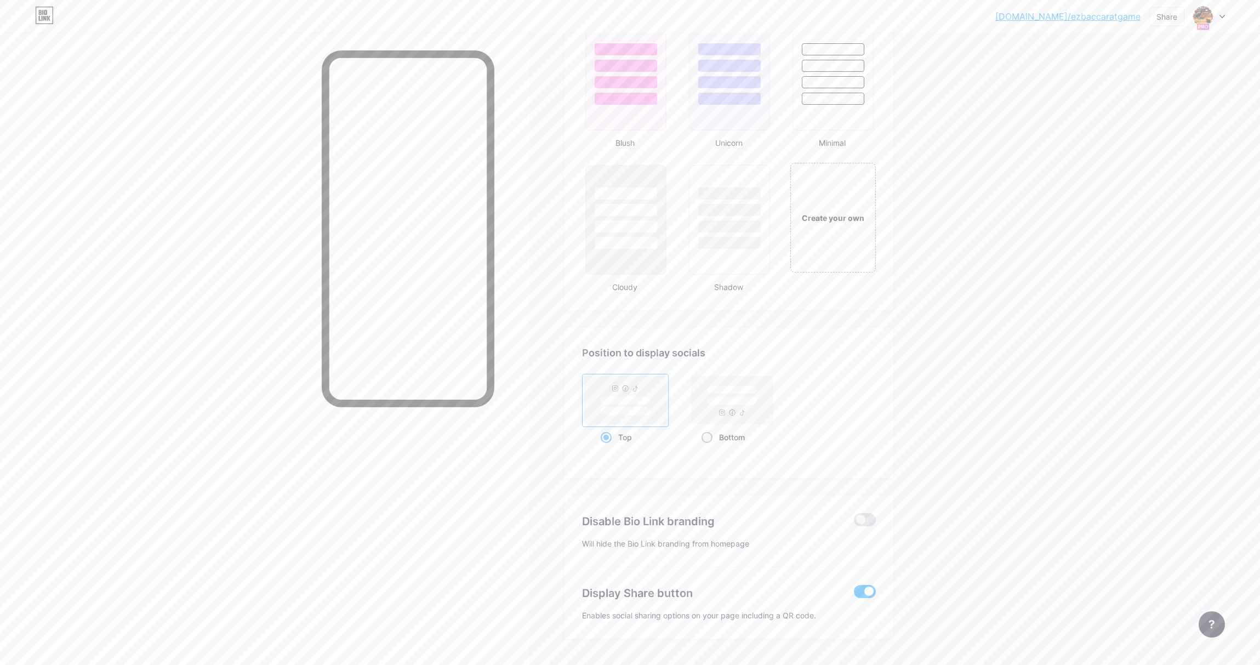
scroll to position [1200, 0]
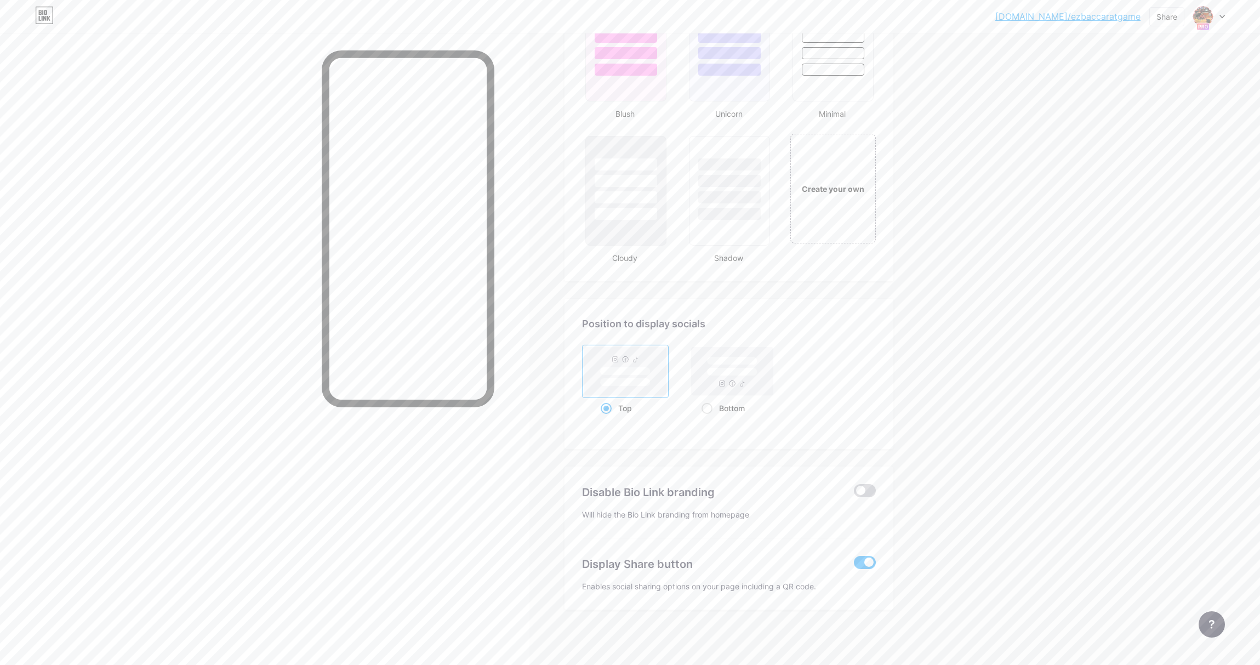
click at [868, 491] on span at bounding box center [865, 490] width 22 height 13
click at [854, 493] on input "checkbox" at bounding box center [854, 493] width 0 height 0
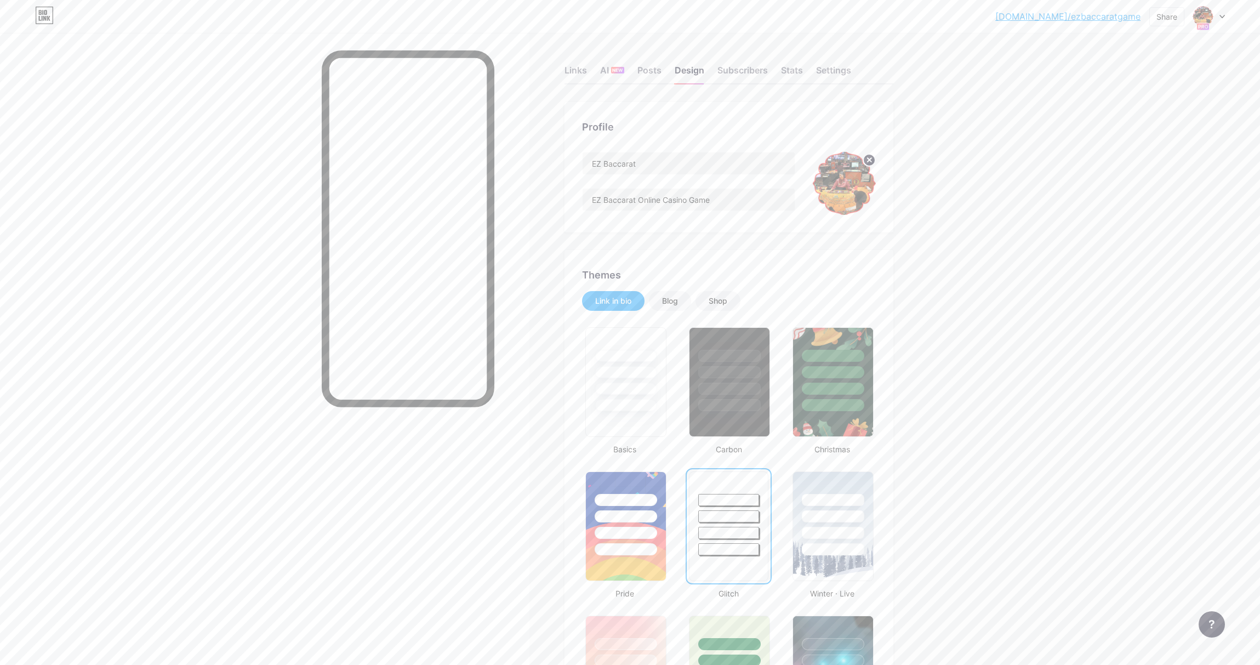
scroll to position [2, 0]
drag, startPoint x: 641, startPoint y: 64, endPoint x: 646, endPoint y: 67, distance: 5.9
click at [641, 64] on div "Posts" at bounding box center [649, 71] width 24 height 20
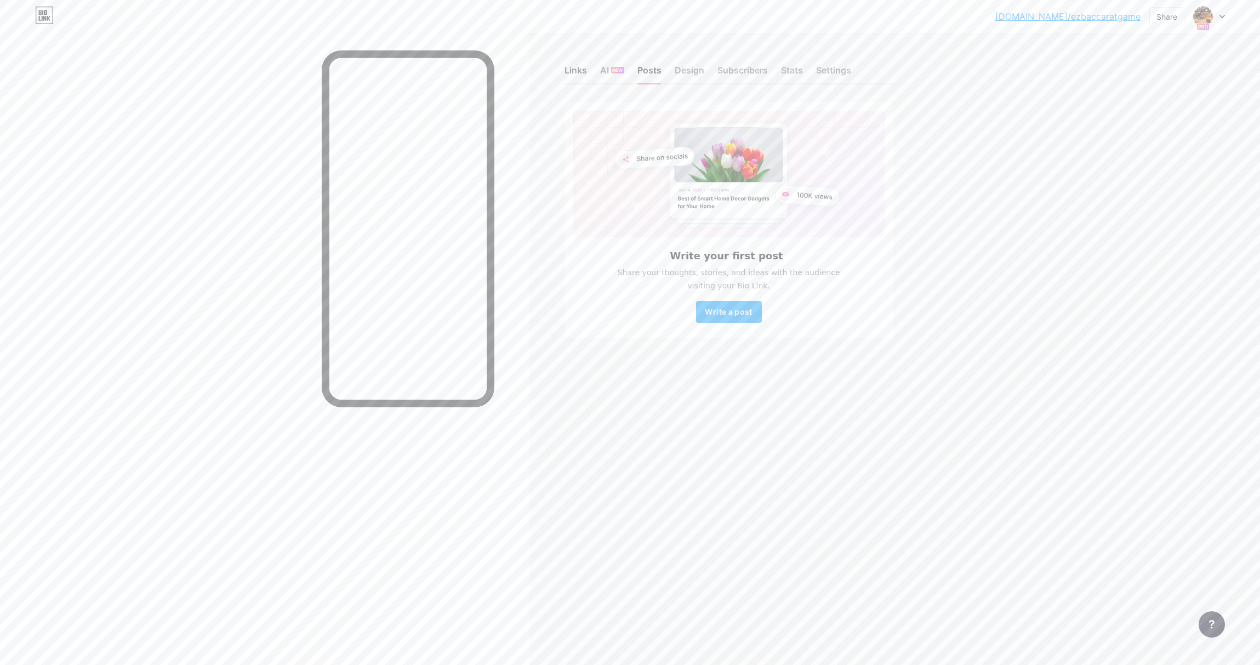
click at [574, 70] on div "Links" at bounding box center [575, 74] width 22 height 20
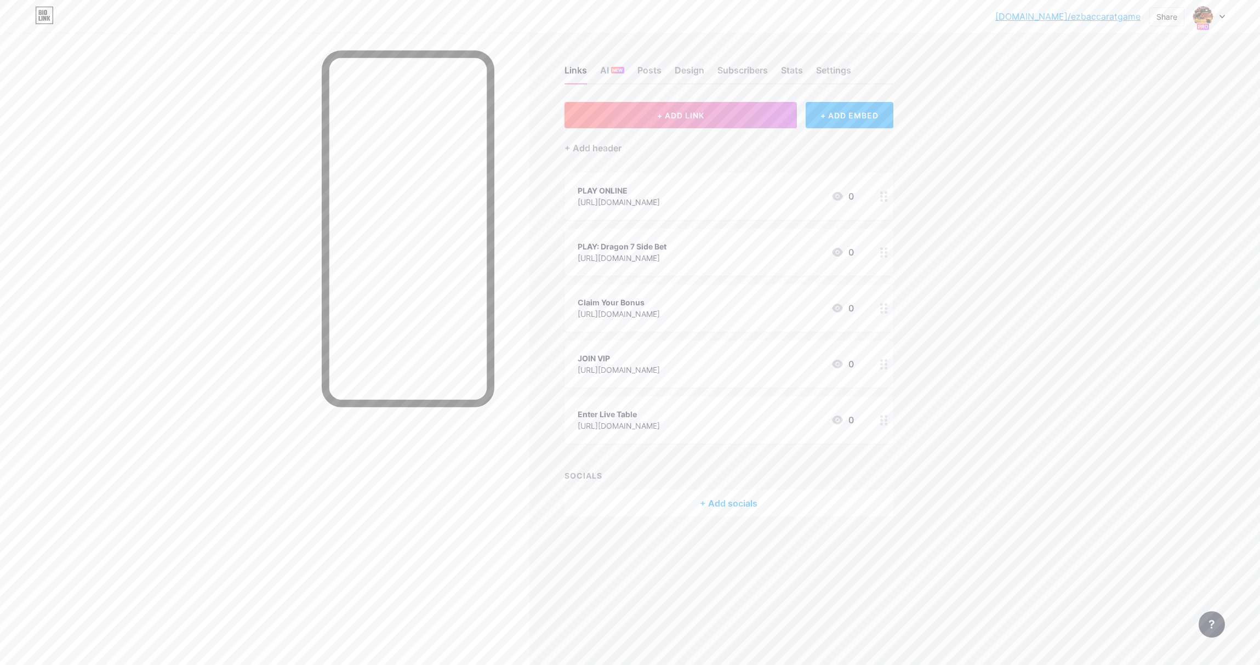
click at [1052, 76] on div "[DOMAIN_NAME]/ezbacc... [DOMAIN_NAME]/ezbaccaratgame Share Switch accounts EZ B…" at bounding box center [630, 332] width 1260 height 665
click at [1218, 626] on div at bounding box center [1212, 624] width 26 height 26
click at [1146, 558] on link at bounding box center [1156, 555] width 137 height 24
click at [1209, 630] on div at bounding box center [1212, 624] width 26 height 26
click at [1207, 630] on div at bounding box center [1212, 624] width 26 height 26
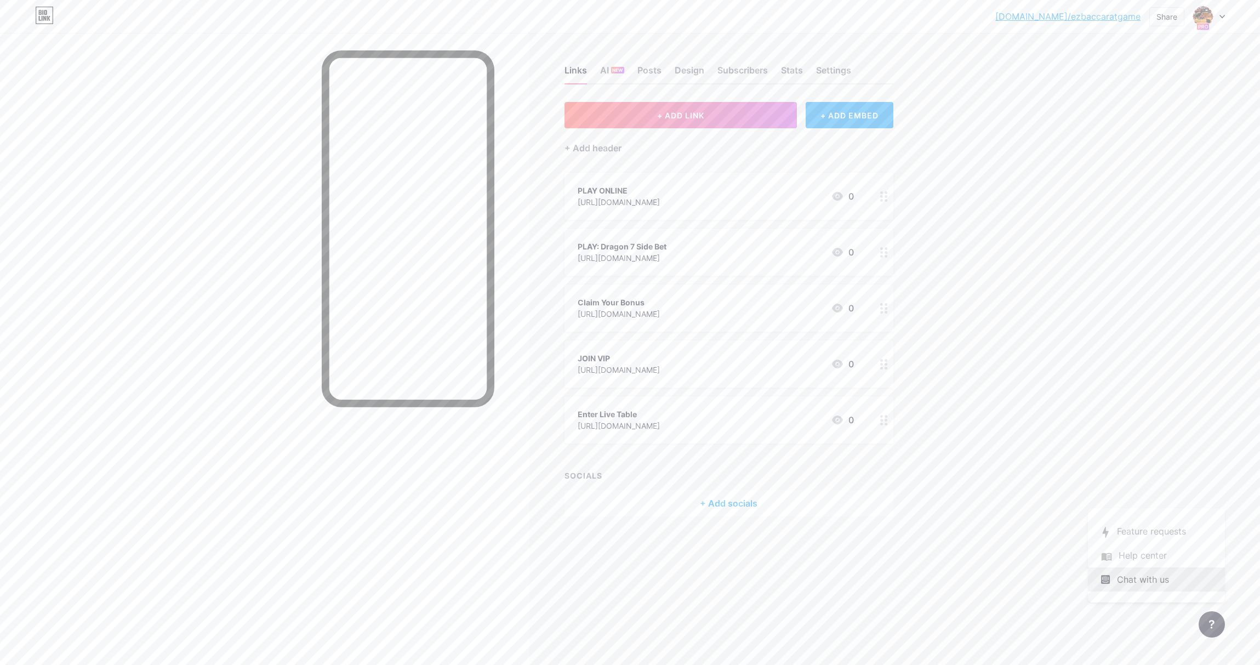
click at [1152, 587] on div "Chat with us" at bounding box center [1156, 579] width 137 height 24
click at [1149, 581] on span "Chat with us" at bounding box center [1143, 579] width 52 height 13
click at [1145, 575] on span "Chat with us" at bounding box center [1143, 579] width 52 height 13
click at [1149, 574] on span "Chat with us" at bounding box center [1143, 579] width 52 height 13
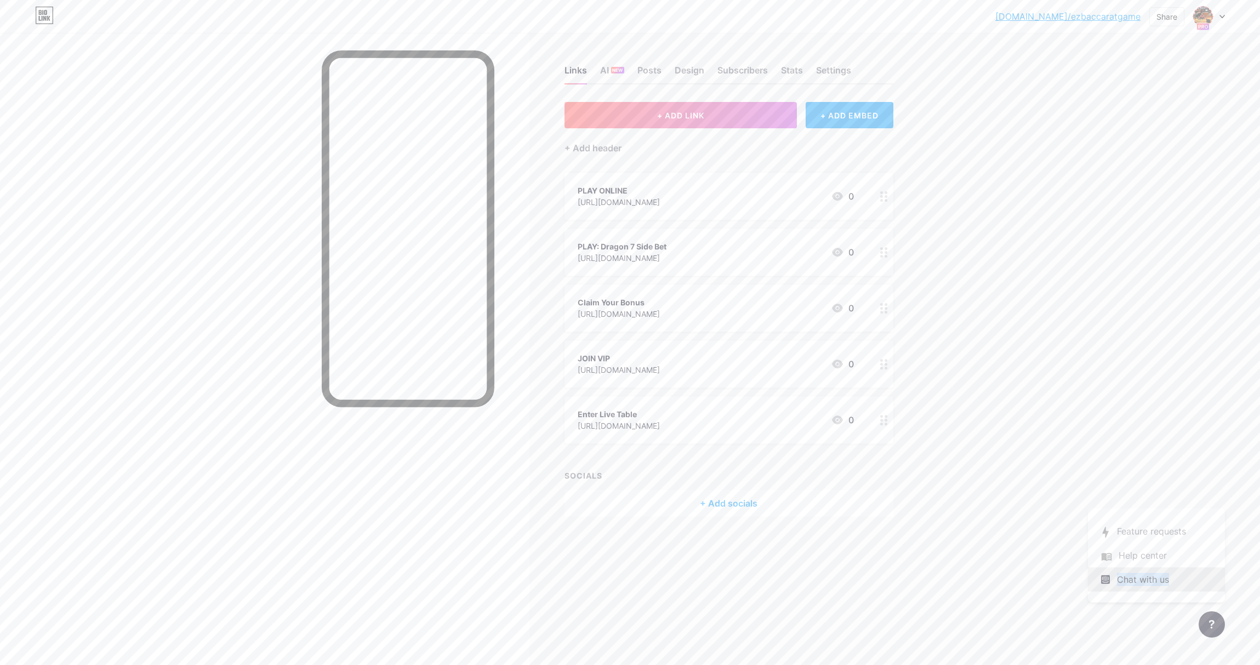
click at [1149, 574] on span "Chat with us" at bounding box center [1143, 579] width 52 height 13
click at [1149, 575] on span "Chat with us" at bounding box center [1143, 579] width 52 height 13
drag, startPoint x: 1106, startPoint y: 584, endPoint x: 1185, endPoint y: 580, distance: 79.0
click at [1185, 580] on div "Chat with us" at bounding box center [1156, 579] width 137 height 24
click at [1148, 579] on span "Chat with us" at bounding box center [1143, 579] width 52 height 13
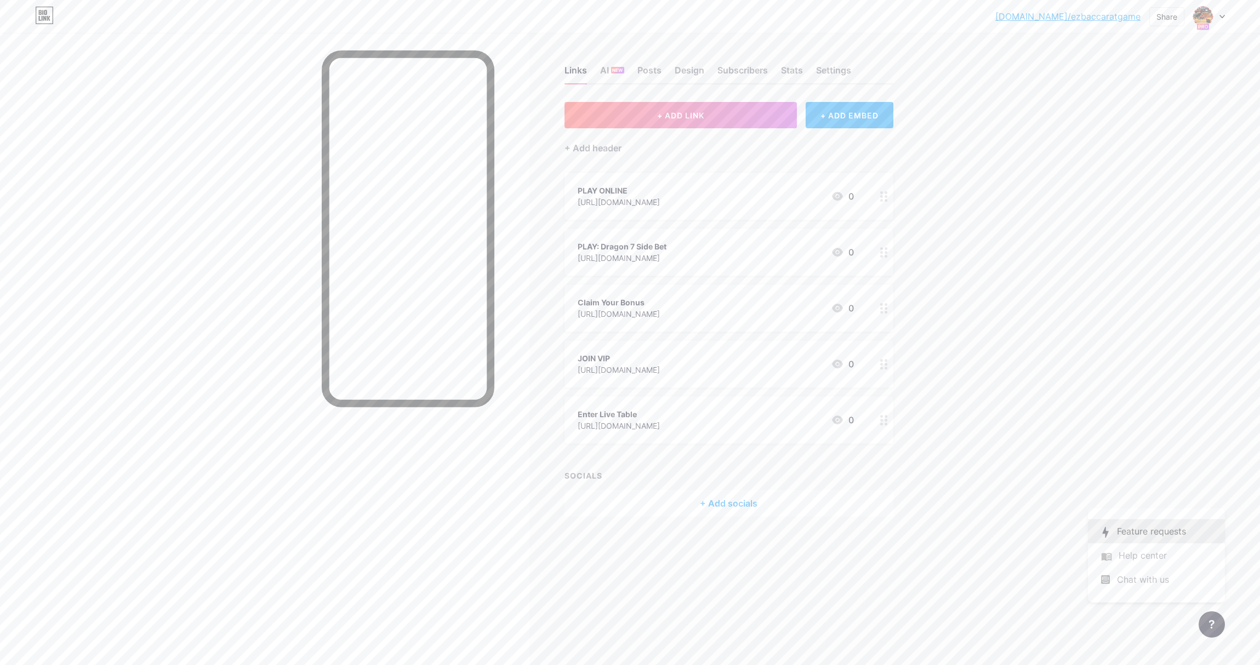
click at [1144, 531] on link at bounding box center [1156, 531] width 137 height 24
click at [600, 73] on div "AI NEW" at bounding box center [612, 74] width 24 height 20
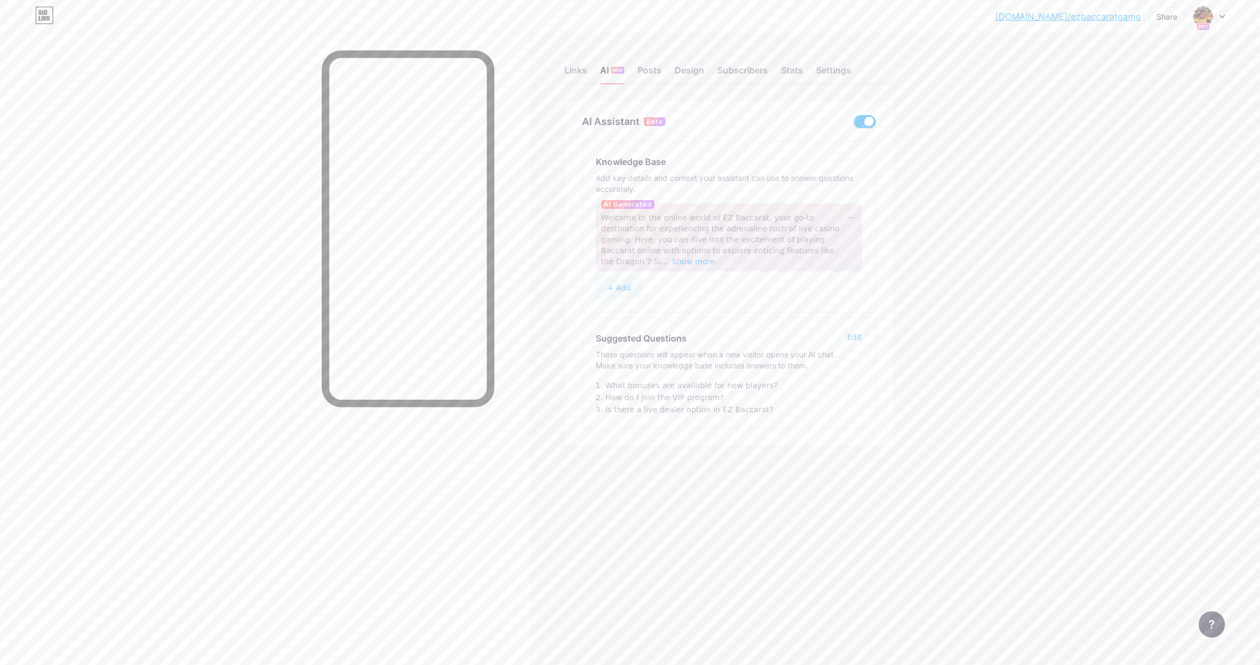
click at [863, 122] on span at bounding box center [865, 121] width 22 height 13
click at [854, 124] on input "checkbox" at bounding box center [854, 124] width 0 height 0
drag, startPoint x: 1019, startPoint y: 122, endPoint x: 1025, endPoint y: 118, distance: 7.6
click at [1019, 122] on div "[DOMAIN_NAME]/ezbacc... [DOMAIN_NAME]/ezbaccaratgame Share Switch accounts EZ B…" at bounding box center [630, 332] width 1260 height 665
click at [715, 257] on span "Show more" at bounding box center [693, 261] width 43 height 9
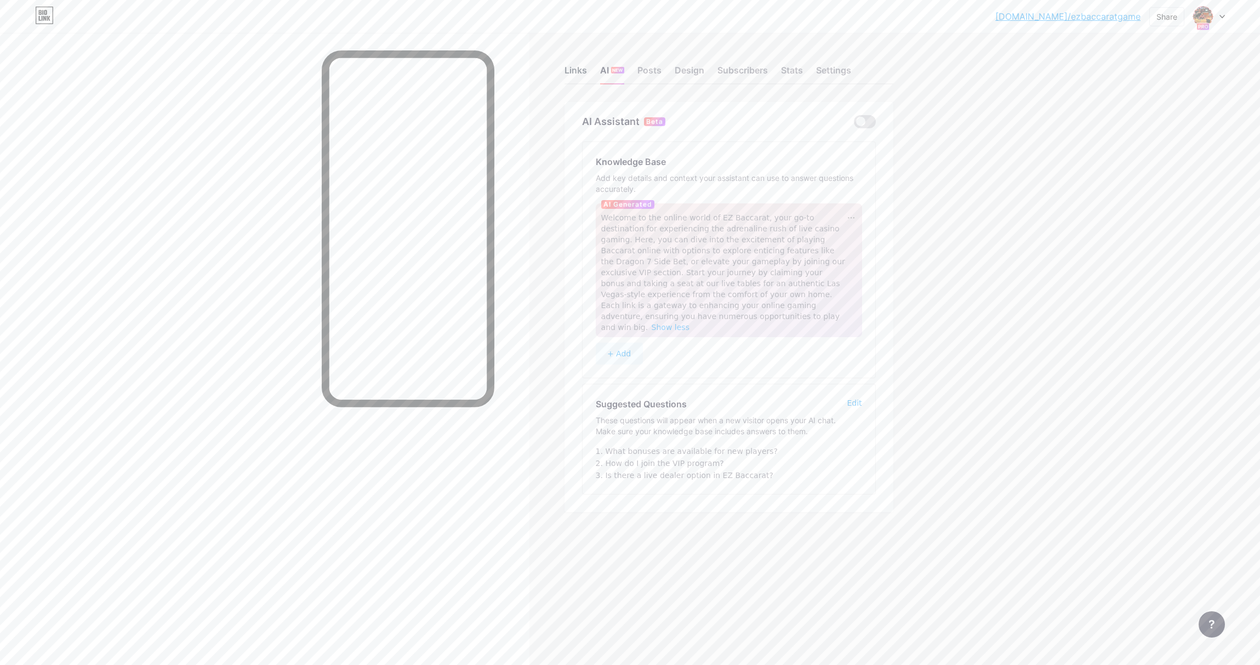
click at [568, 68] on div "Links" at bounding box center [575, 74] width 22 height 20
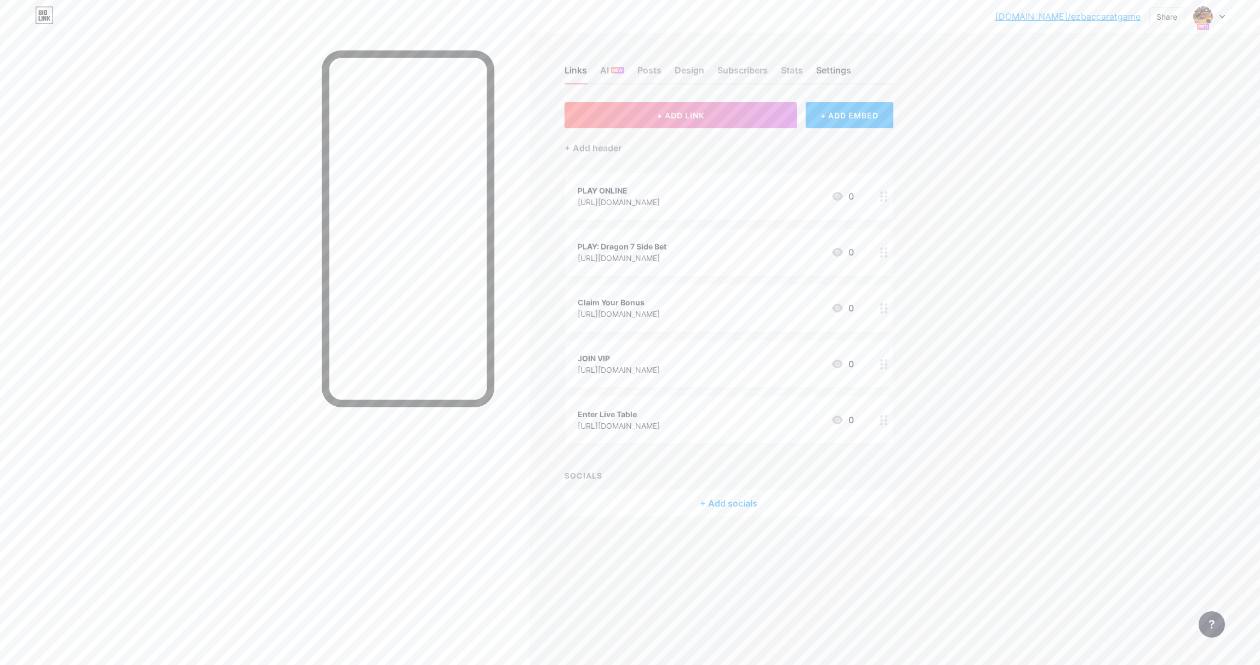
click at [833, 70] on div "Settings" at bounding box center [833, 74] width 35 height 20
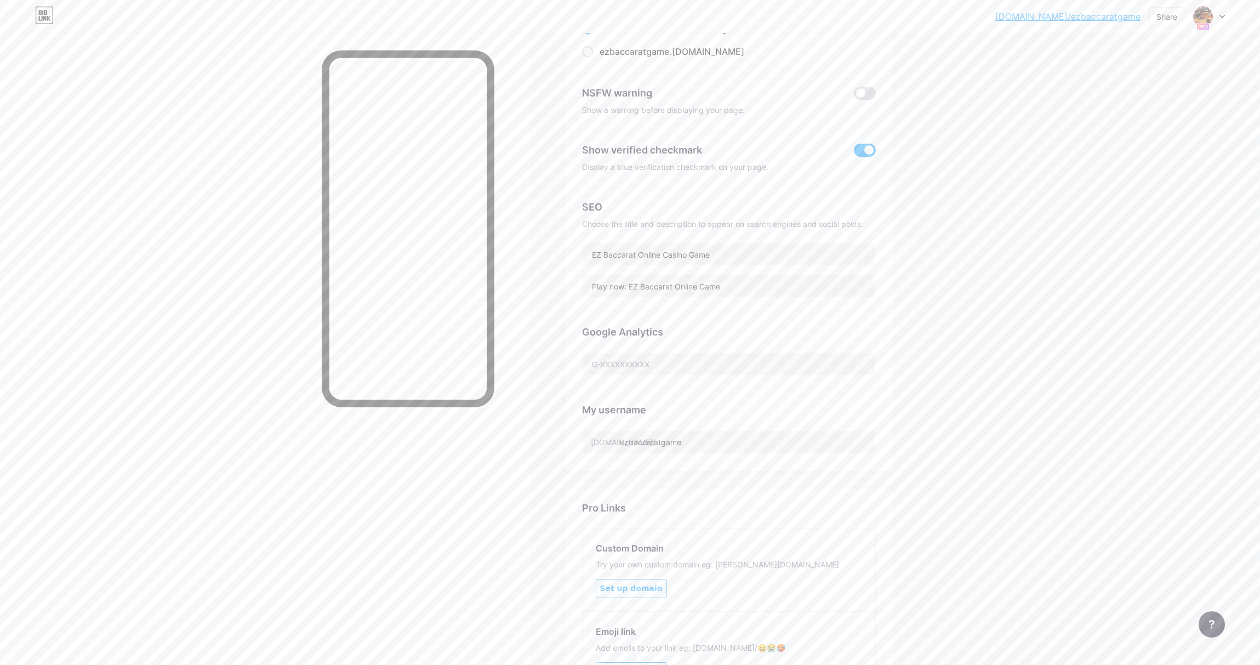
scroll to position [258, 0]
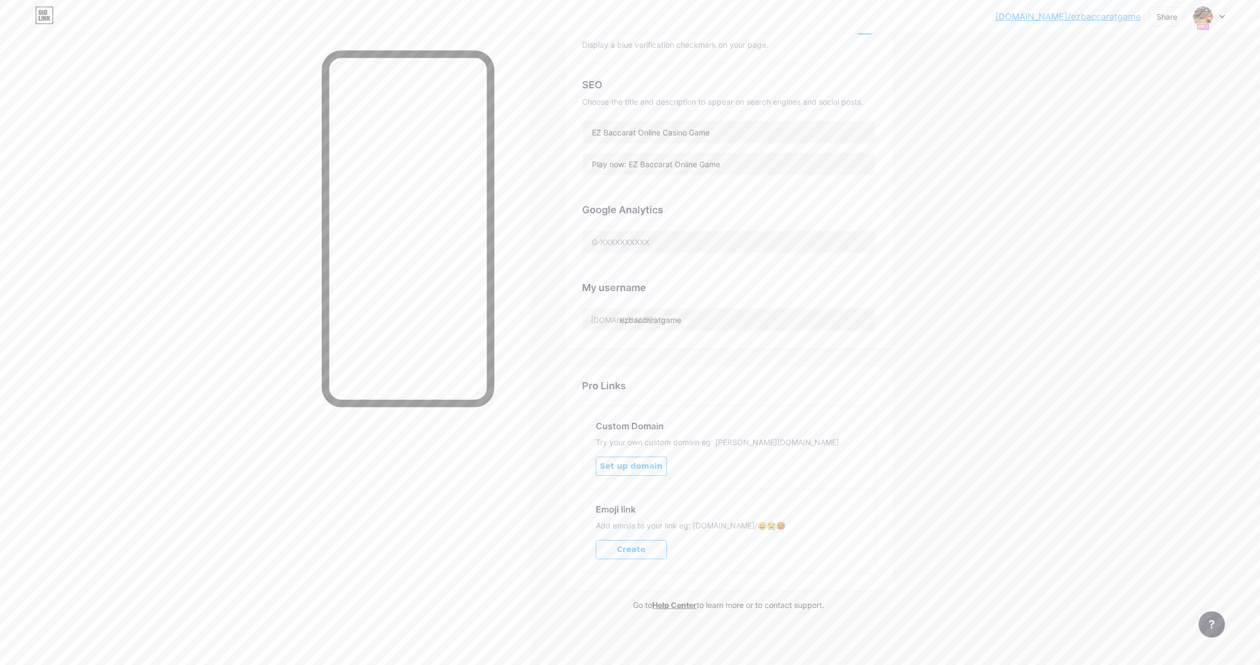
click at [646, 466] on span "Set up domain" at bounding box center [631, 465] width 62 height 9
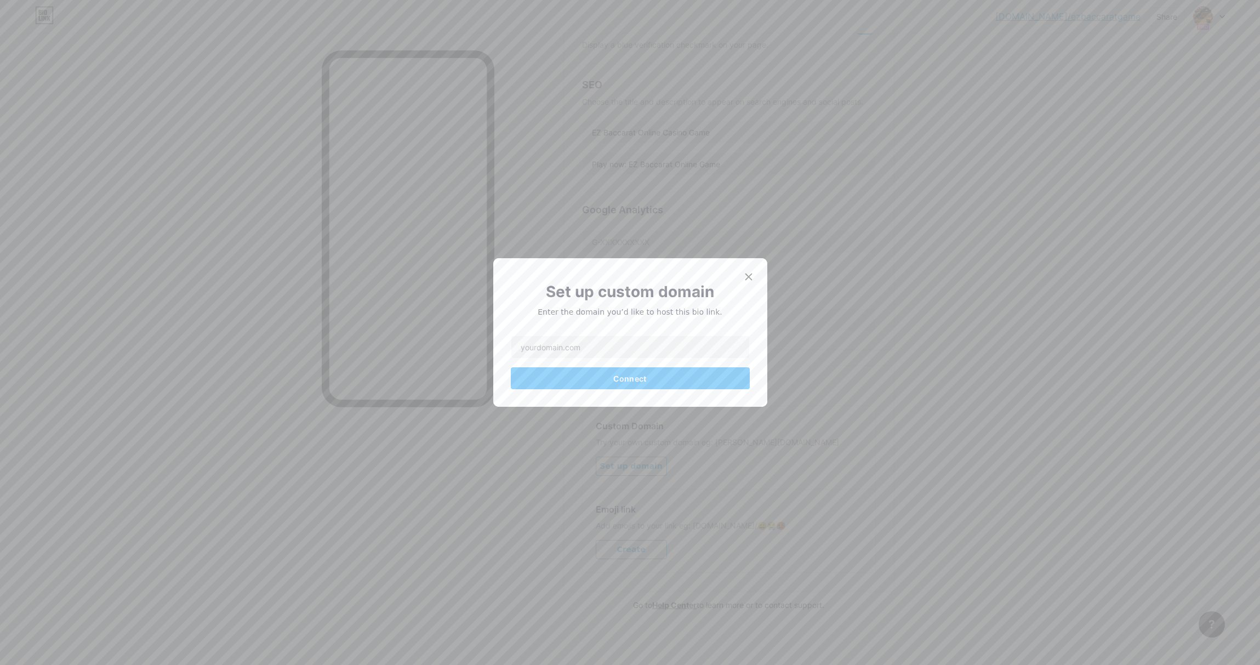
click at [745, 275] on icon at bounding box center [748, 277] width 6 height 6
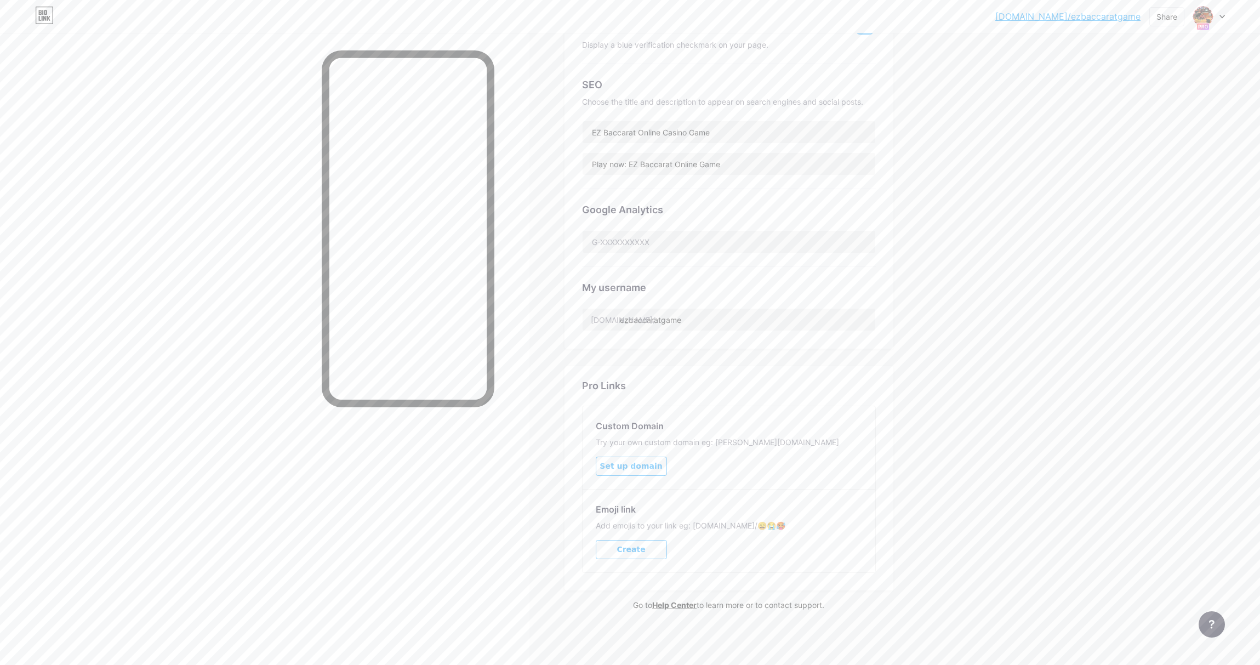
scroll to position [0, 0]
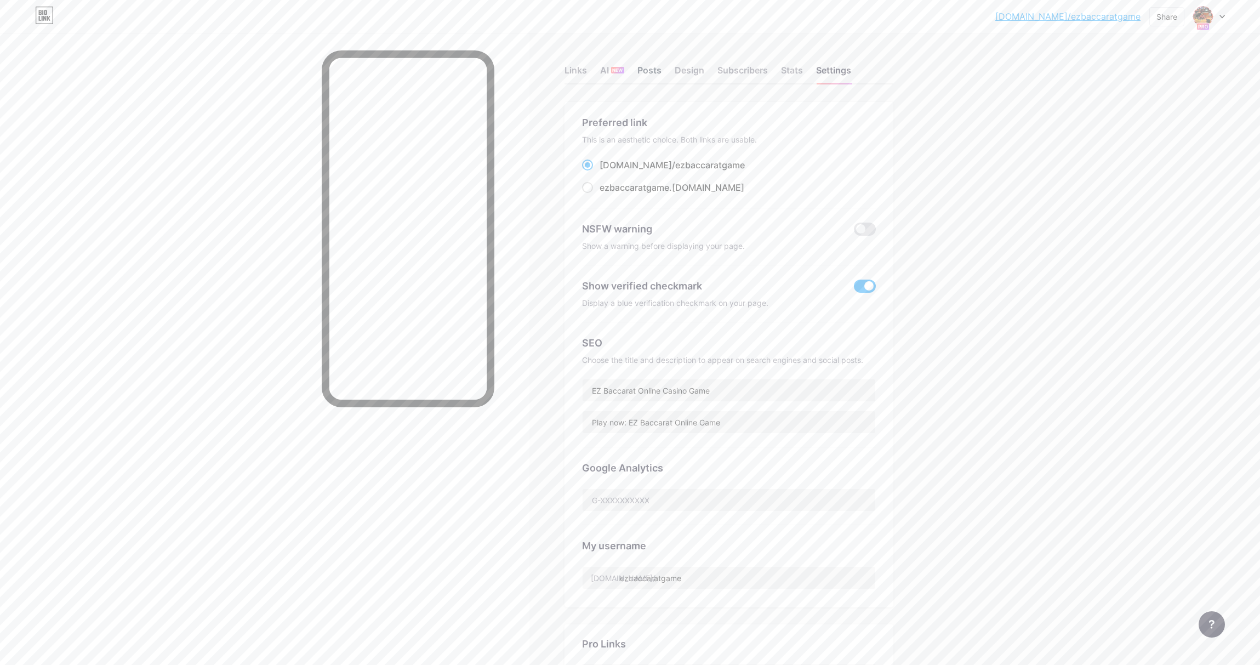
click at [646, 70] on div "Posts" at bounding box center [649, 74] width 24 height 20
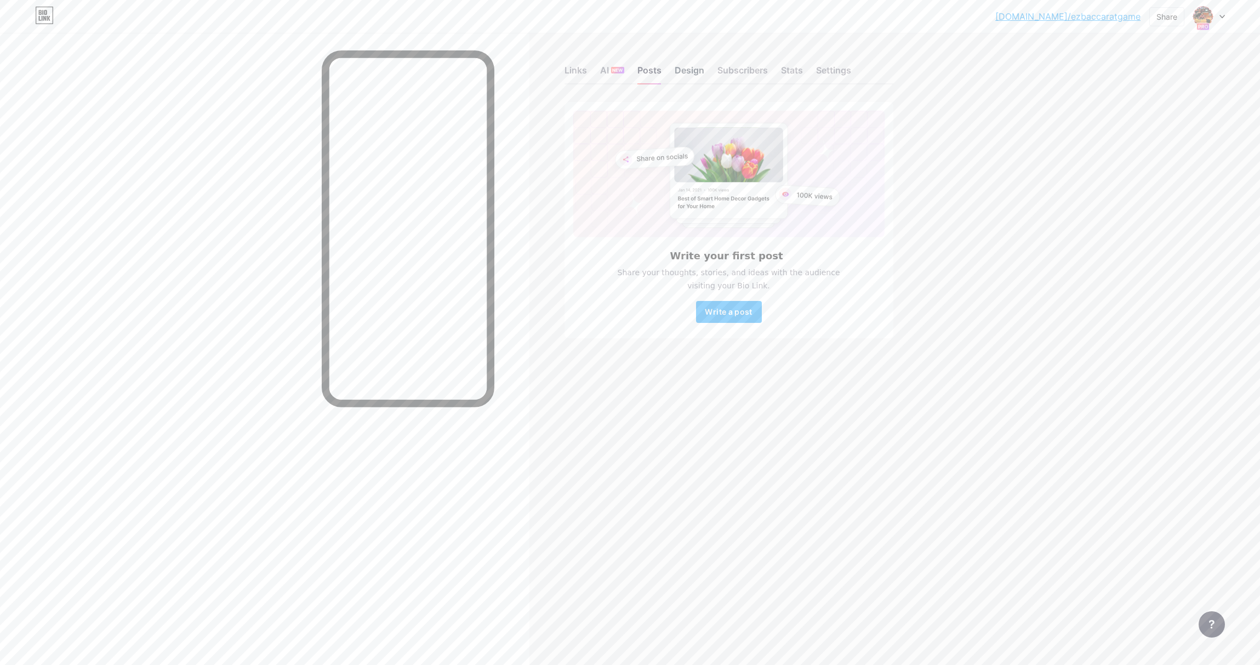
click at [691, 70] on div "Design" at bounding box center [690, 74] width 30 height 20
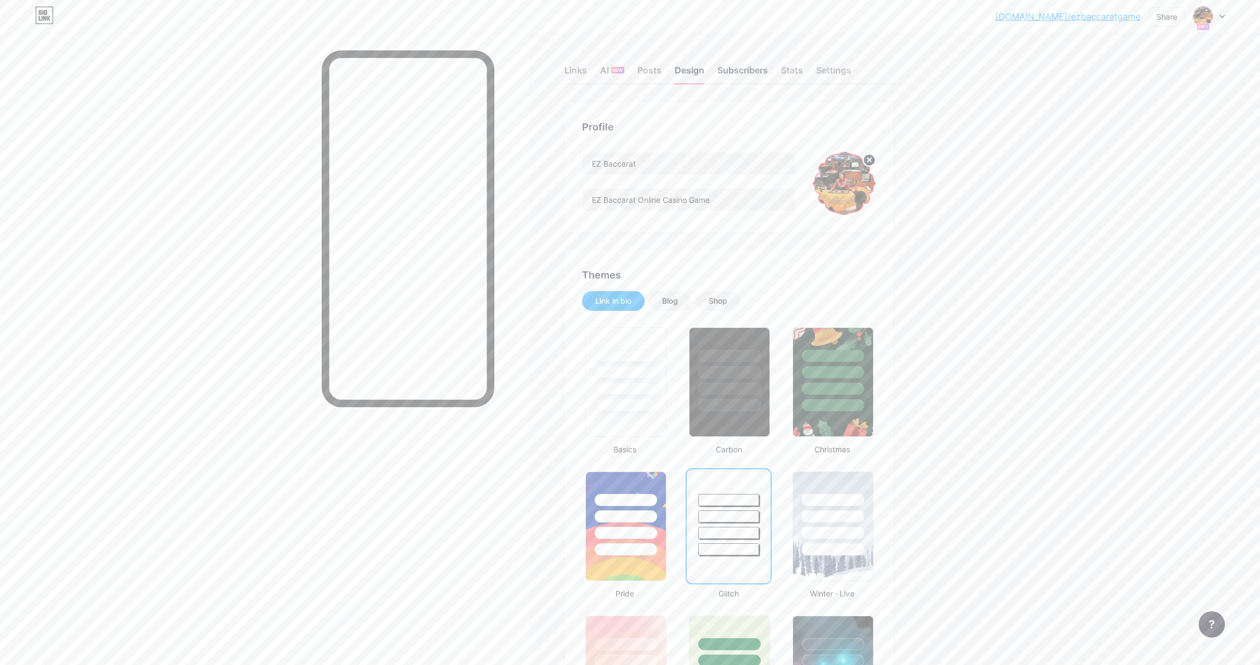
click at [733, 70] on div "Subscribers" at bounding box center [742, 74] width 50 height 20
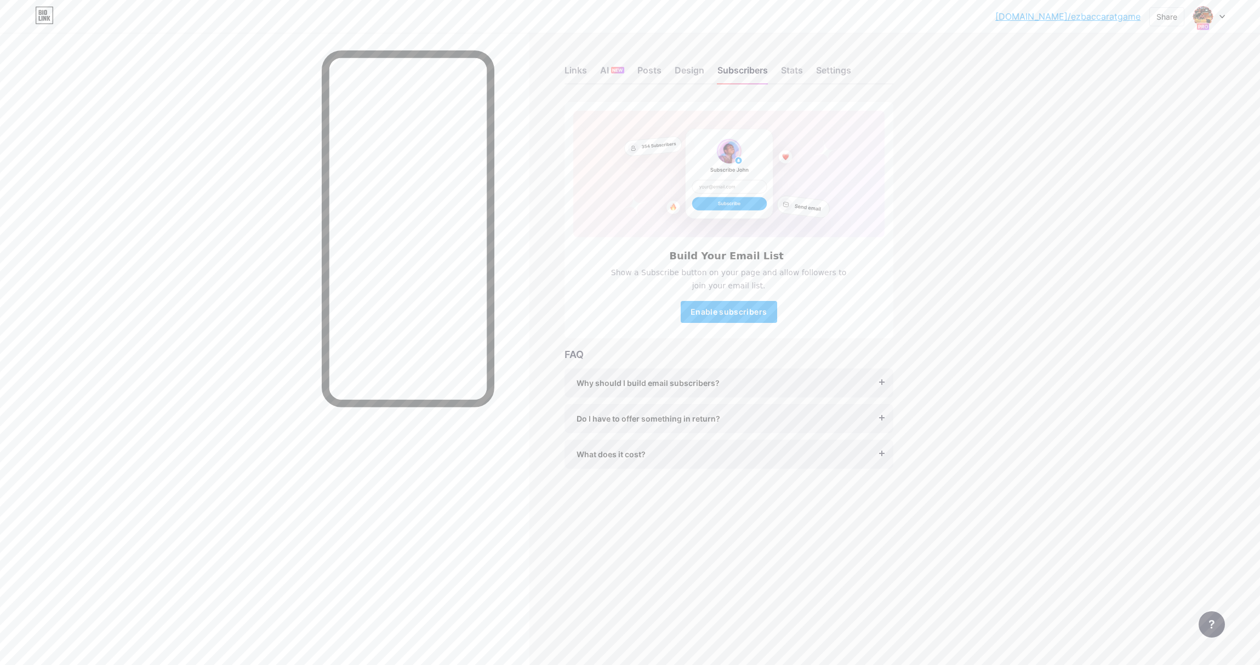
click at [706, 416] on span "Do I have to offer something in return?" at bounding box center [649, 419] width 144 height 12
click at [1231, 18] on div "[DOMAIN_NAME]/ezbacc... [DOMAIN_NAME]/ezbaccaratgame Share Switch accounts EZ B…" at bounding box center [630, 17] width 1260 height 20
click at [1224, 17] on icon at bounding box center [1221, 17] width 5 height 4
click at [1151, 117] on link "Account settings" at bounding box center [1156, 125] width 136 height 30
